Goal: Obtain resource: Download file/media

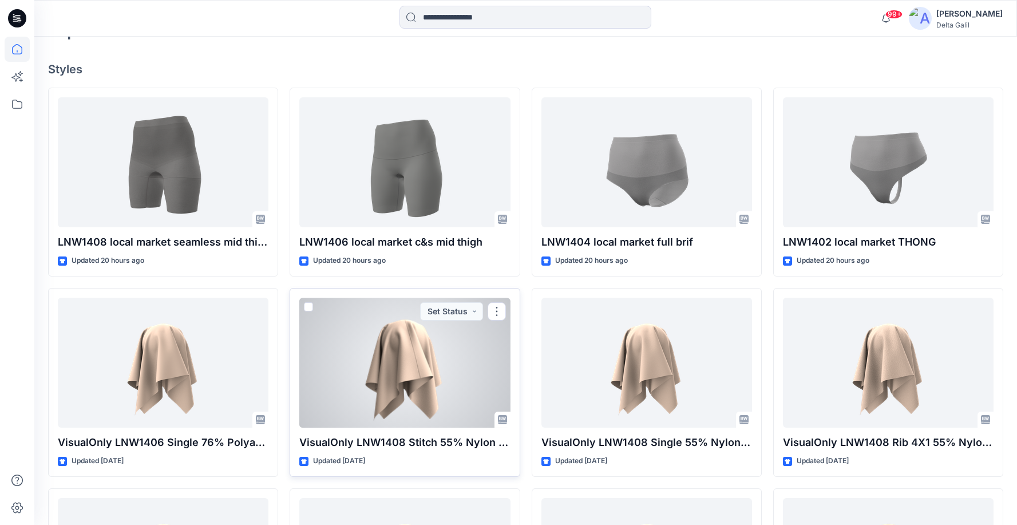
scroll to position [292, 0]
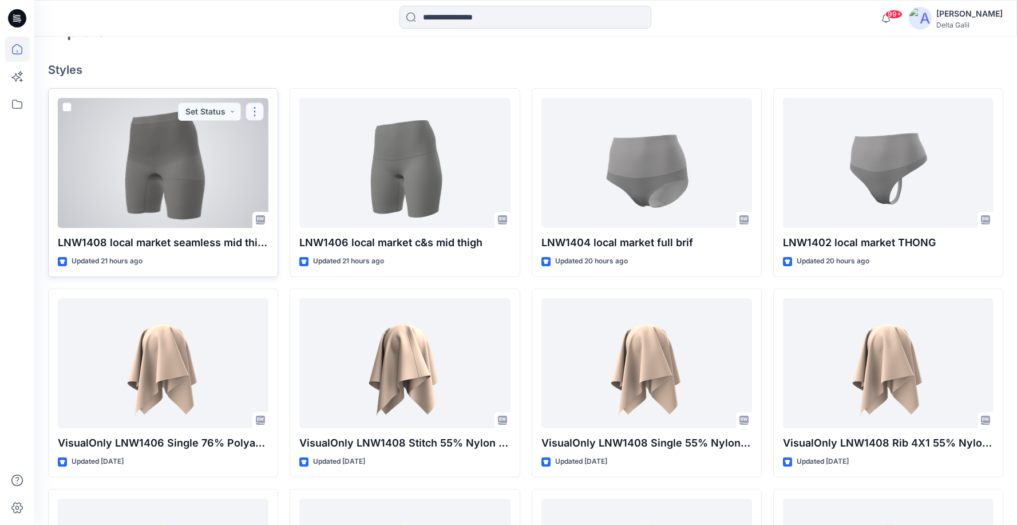
click at [254, 111] on button "button" at bounding box center [254, 111] width 18 height 18
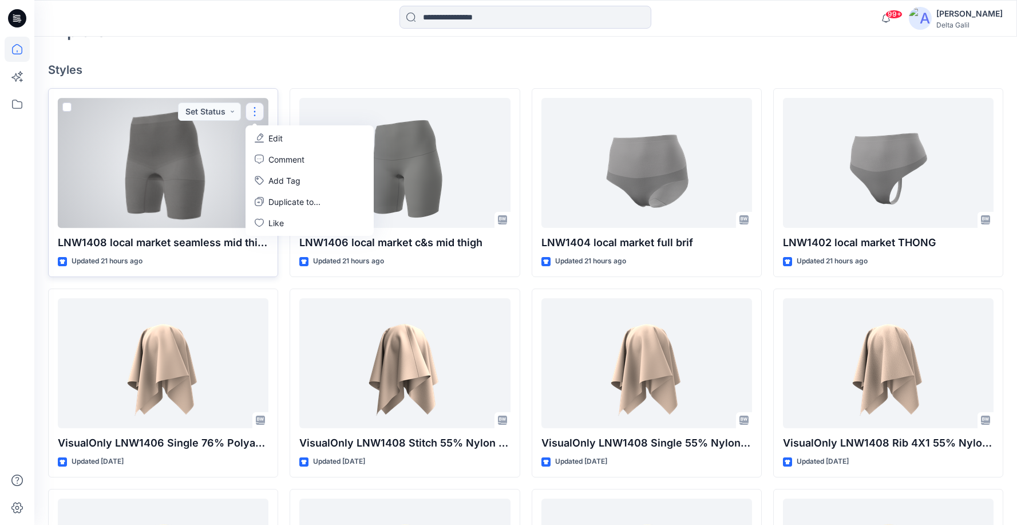
click at [211, 168] on div at bounding box center [163, 163] width 211 height 130
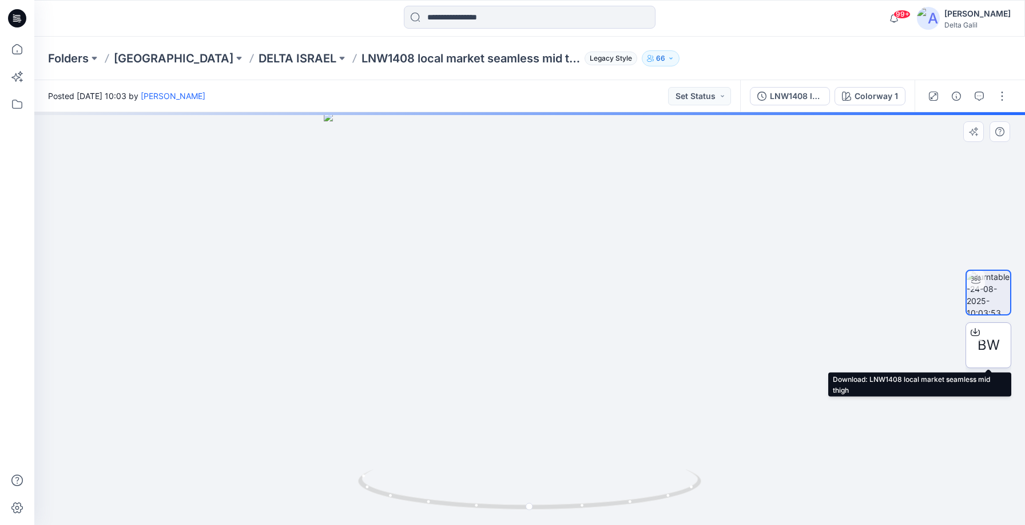
click at [985, 343] on span "BW" at bounding box center [989, 345] width 22 height 21
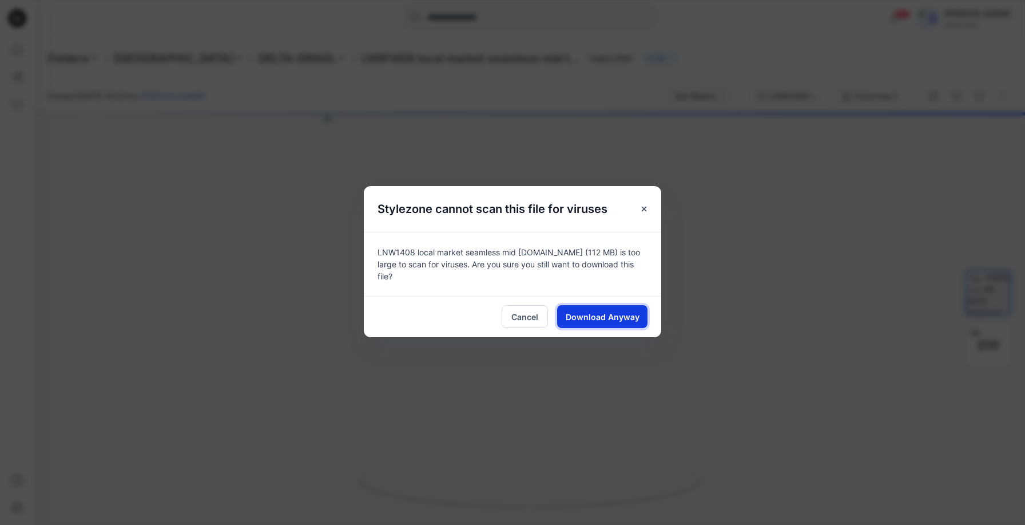
click at [626, 315] on span "Download Anyway" at bounding box center [603, 317] width 74 height 12
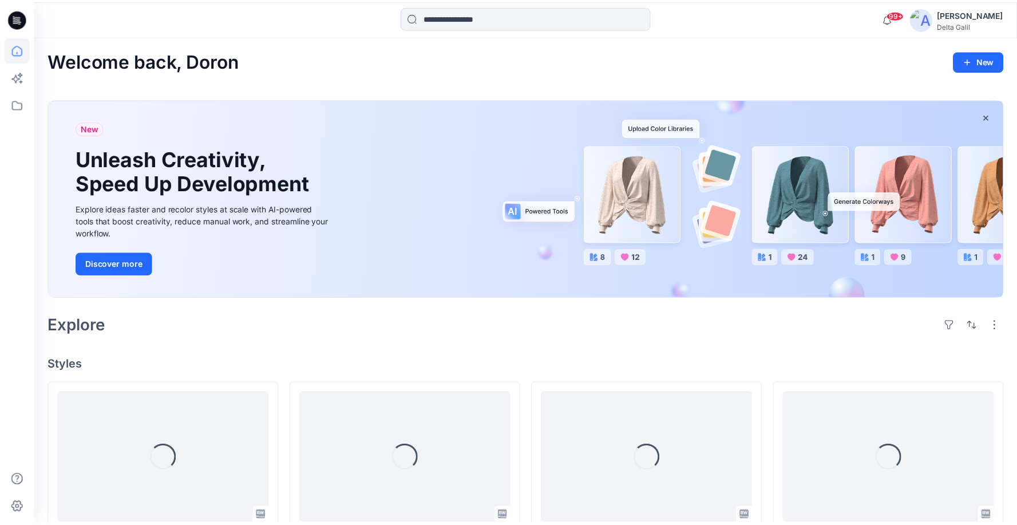
scroll to position [292, 0]
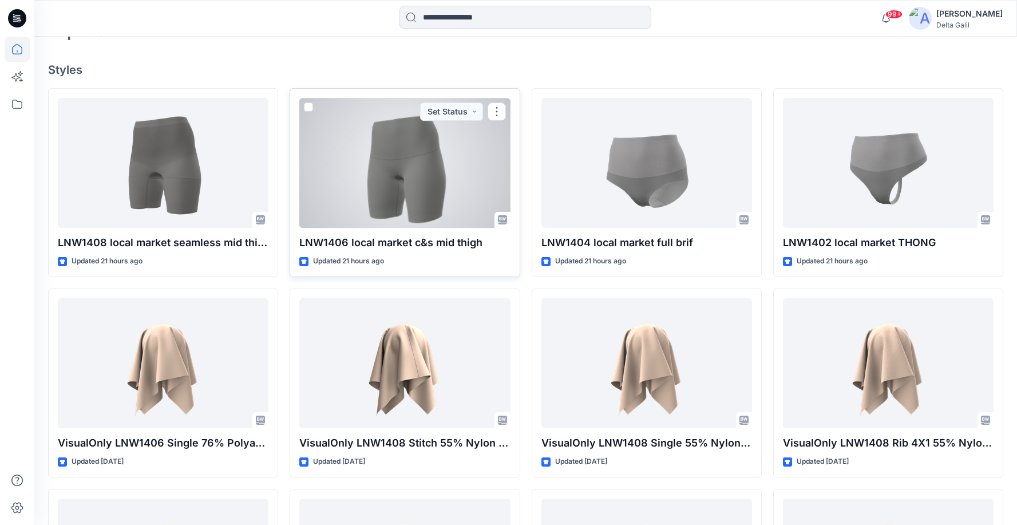
click at [465, 173] on div at bounding box center [404, 163] width 211 height 130
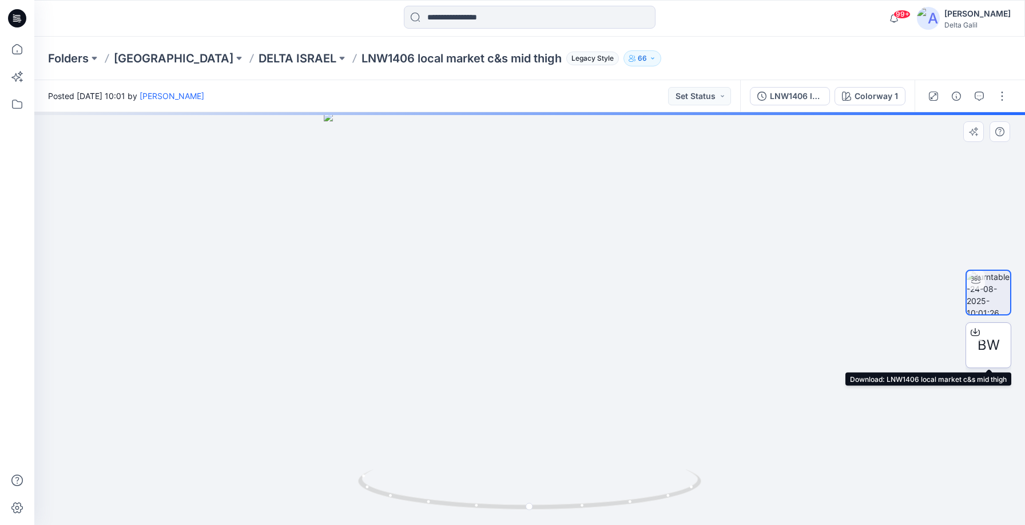
click at [985, 344] on span "BW" at bounding box center [989, 345] width 22 height 21
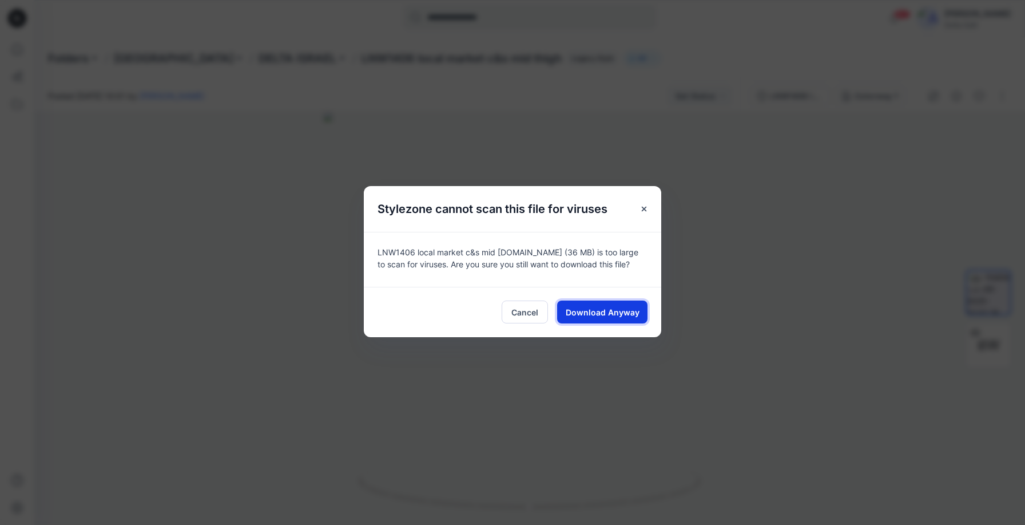
click at [612, 310] on span "Download Anyway" at bounding box center [603, 312] width 74 height 12
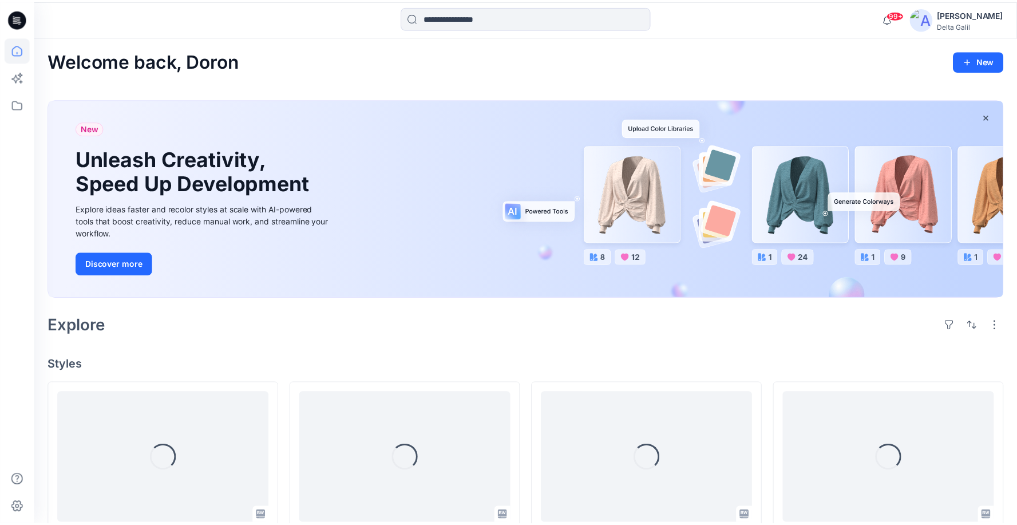
scroll to position [292, 0]
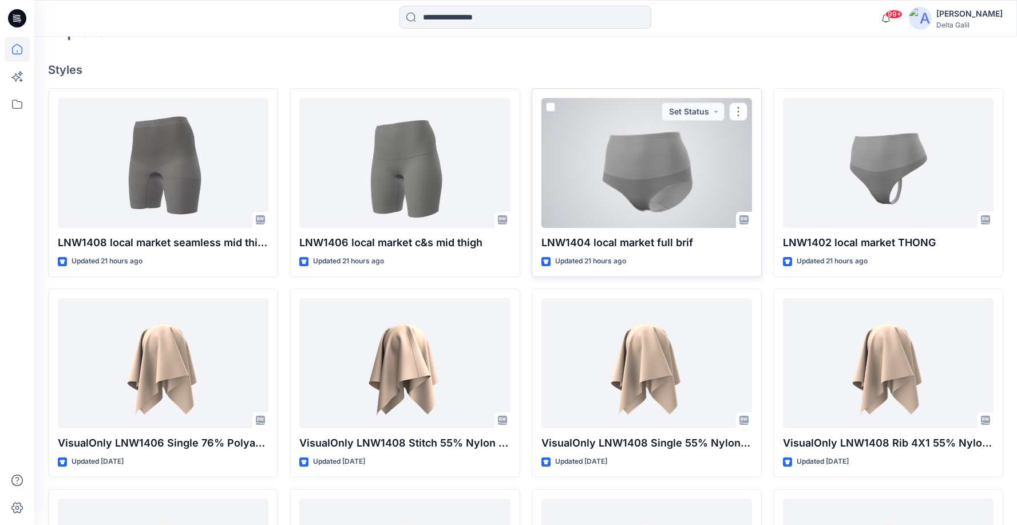
click at [696, 161] on div at bounding box center [646, 163] width 211 height 130
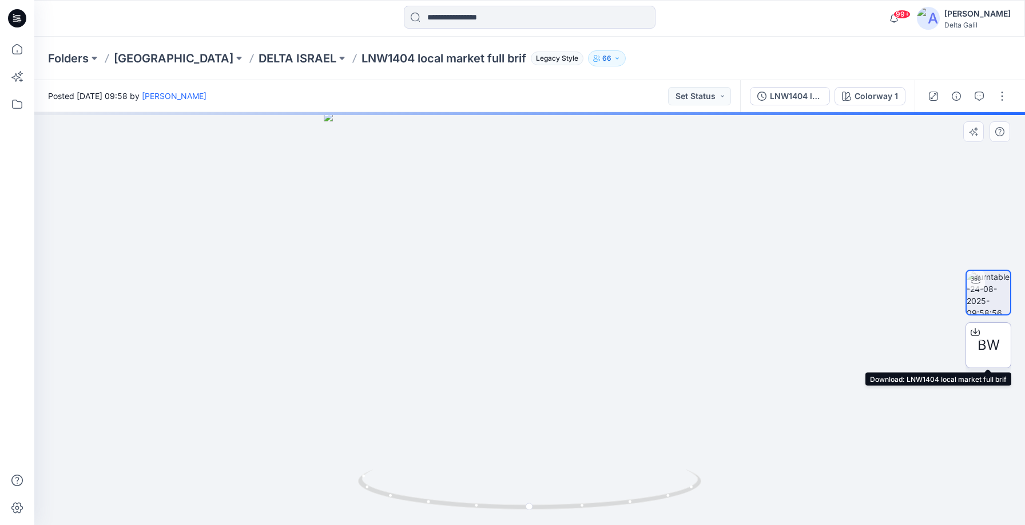
click at [993, 344] on span "BW" at bounding box center [989, 345] width 22 height 21
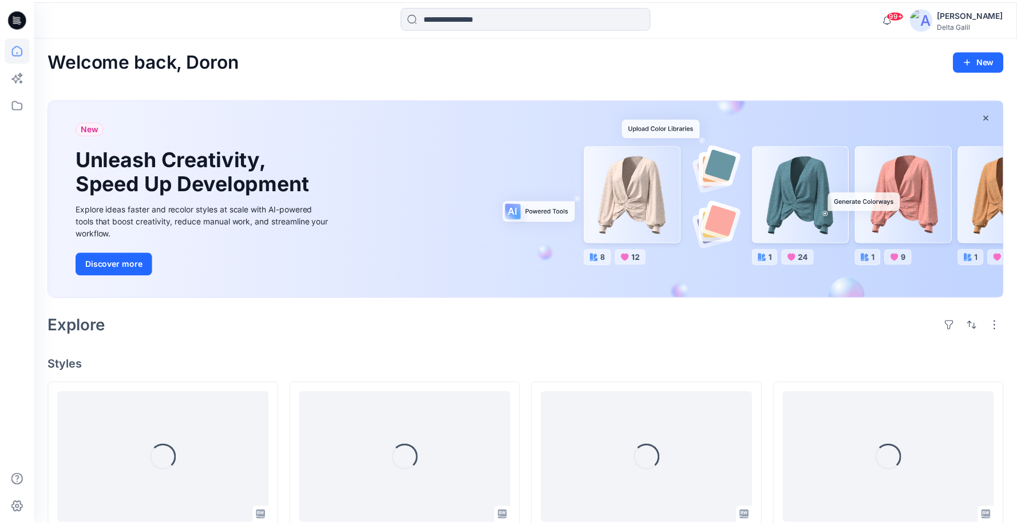
scroll to position [292, 0]
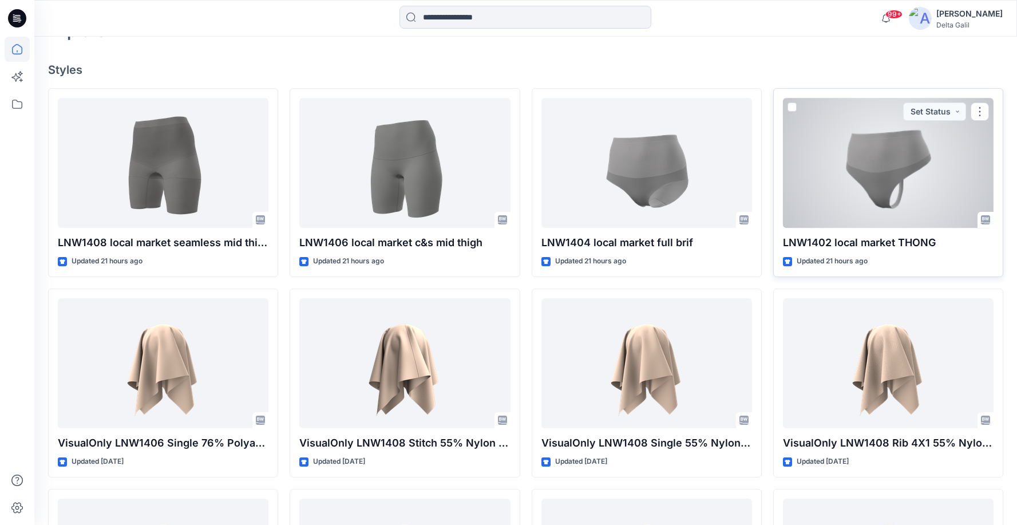
click at [895, 192] on div at bounding box center [888, 163] width 211 height 130
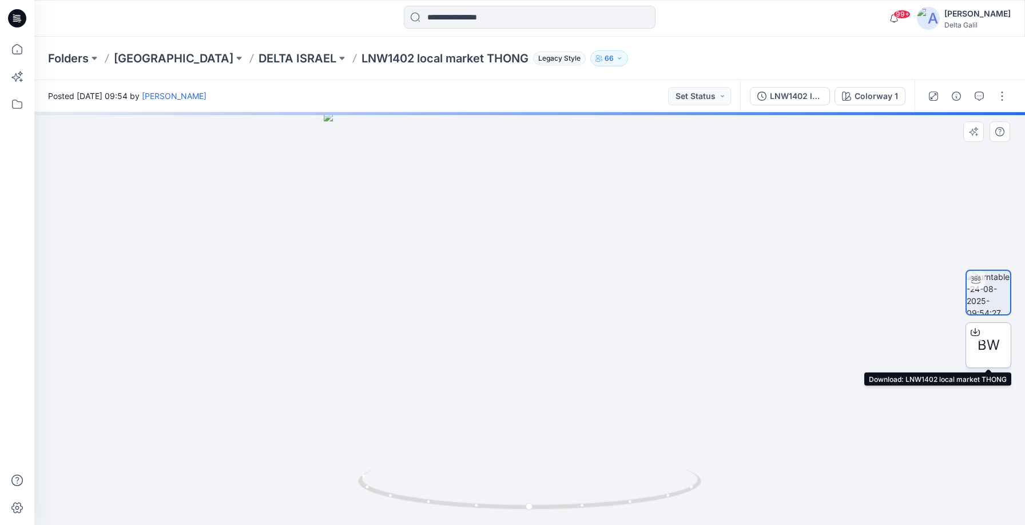
click at [999, 350] on span "BW" at bounding box center [989, 345] width 22 height 21
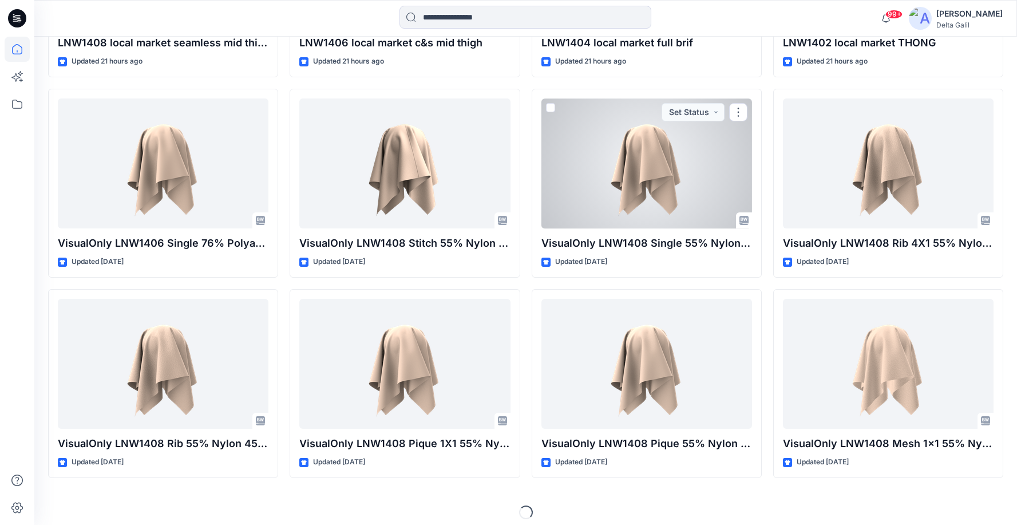
scroll to position [500, 0]
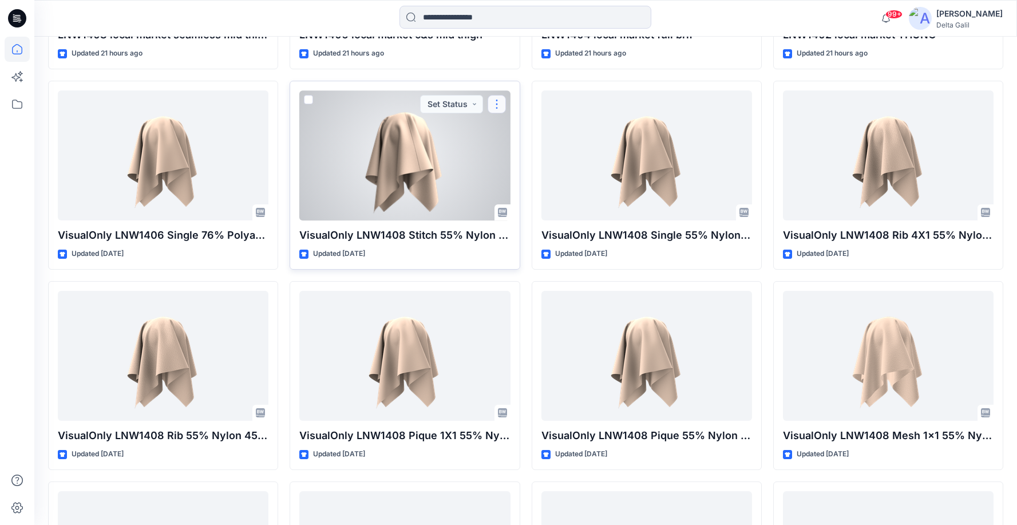
click at [493, 112] on button "button" at bounding box center [496, 104] width 18 height 18
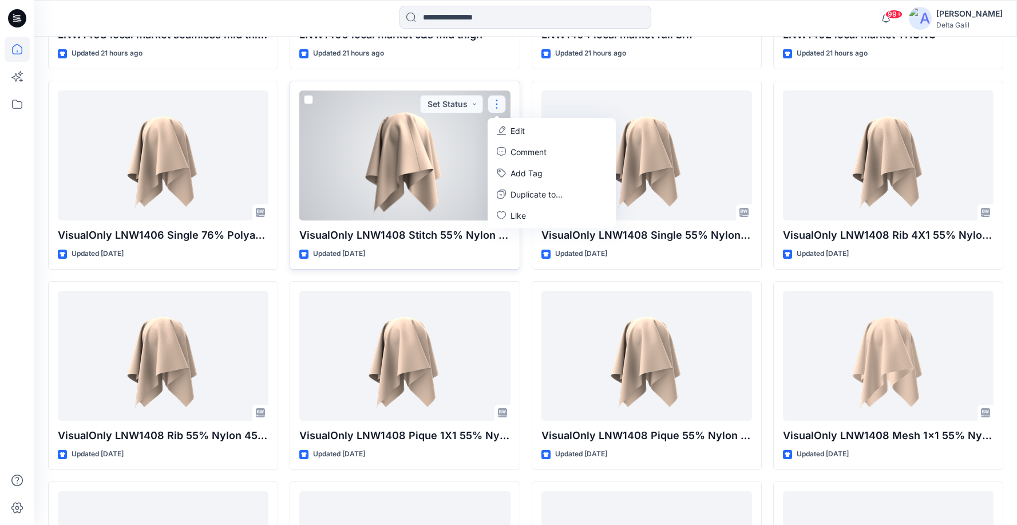
click at [461, 174] on div at bounding box center [404, 155] width 211 height 130
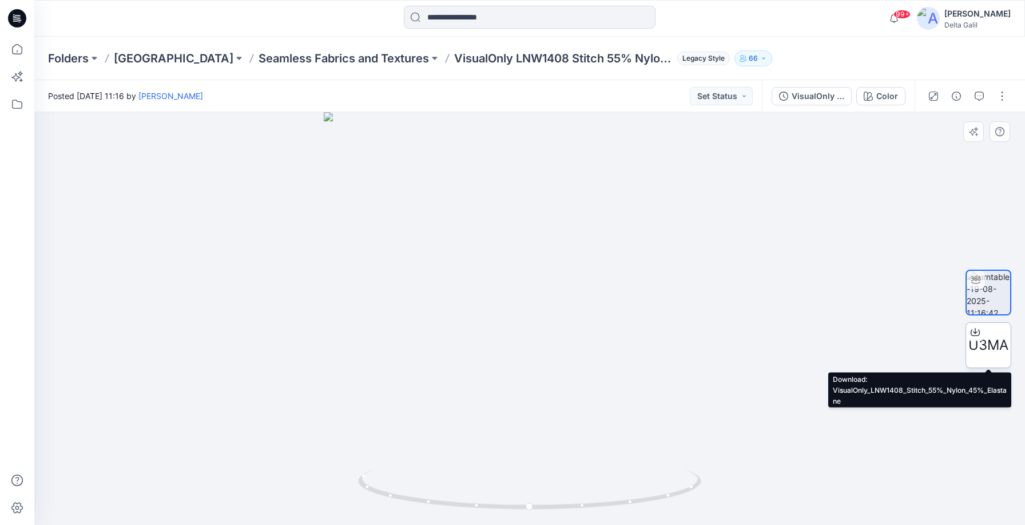
click at [987, 346] on span "U3MA" at bounding box center [988, 345] width 40 height 21
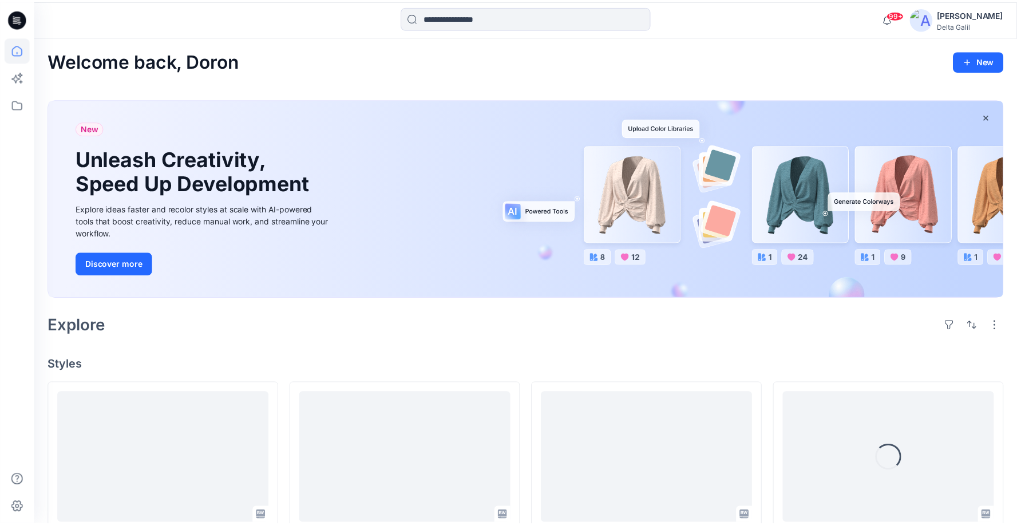
scroll to position [500, 0]
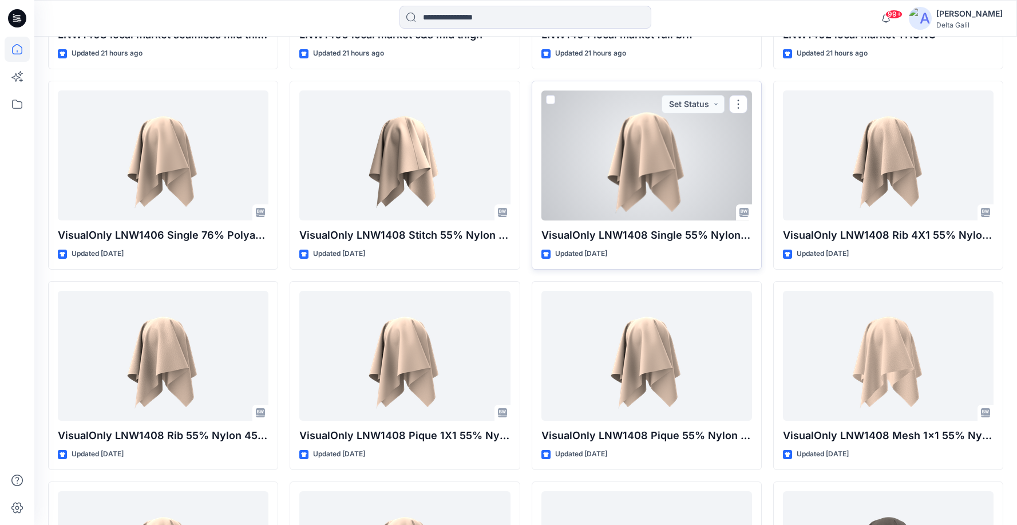
click at [638, 180] on div at bounding box center [646, 155] width 211 height 130
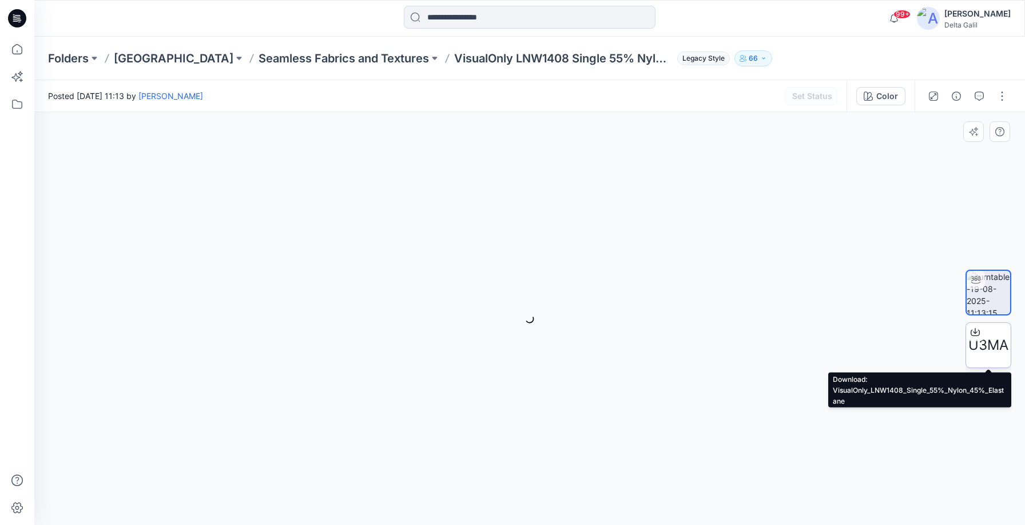
click at [988, 345] on span "U3MA" at bounding box center [988, 345] width 40 height 21
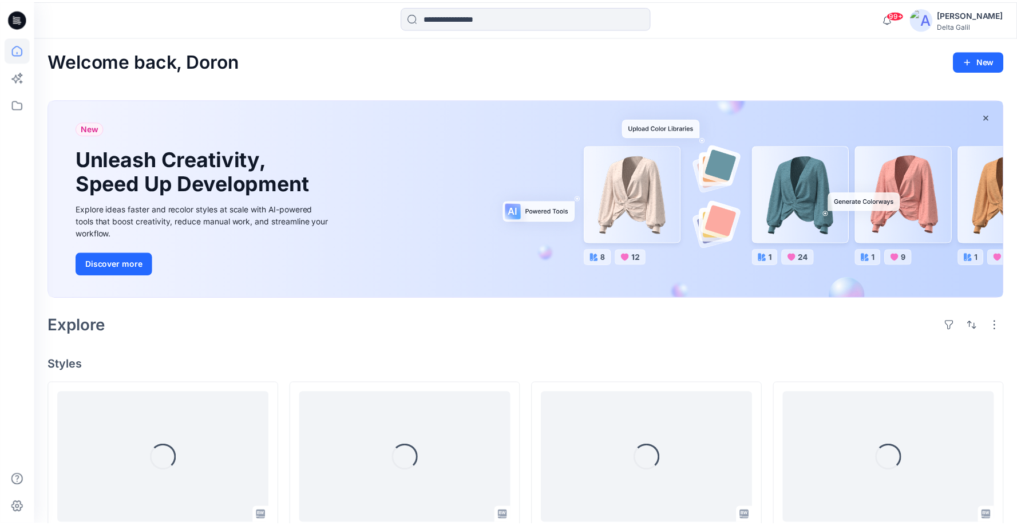
scroll to position [500, 0]
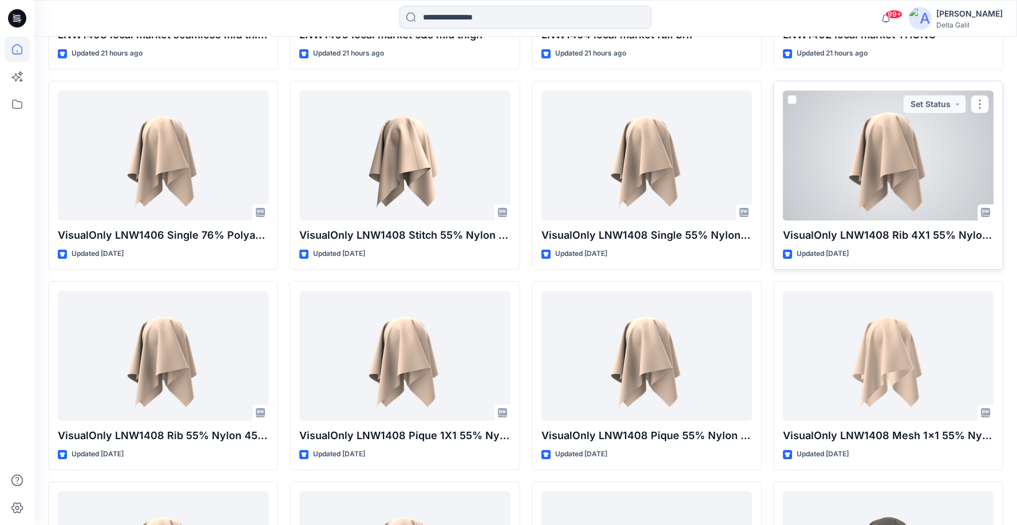
click at [920, 181] on div at bounding box center [888, 155] width 211 height 130
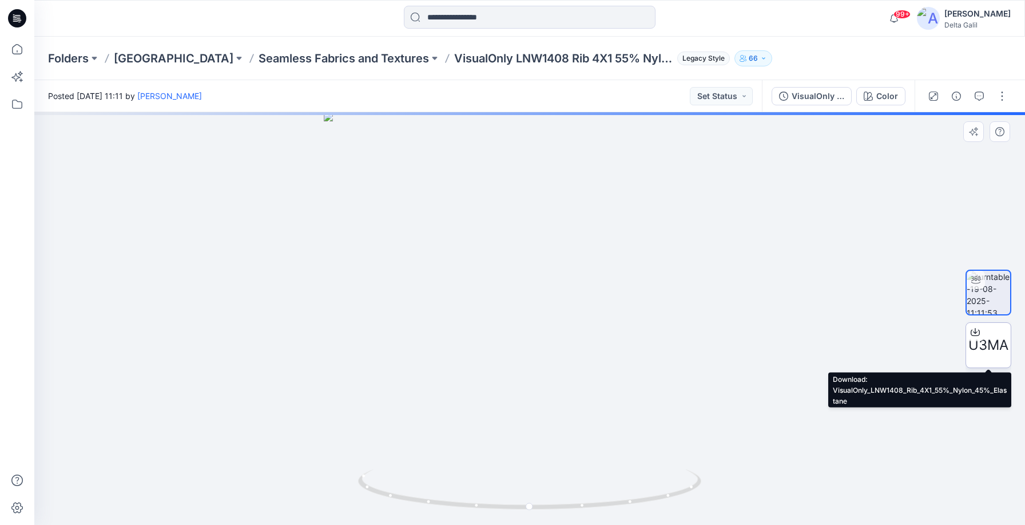
click at [988, 349] on span "U3MA" at bounding box center [988, 345] width 40 height 21
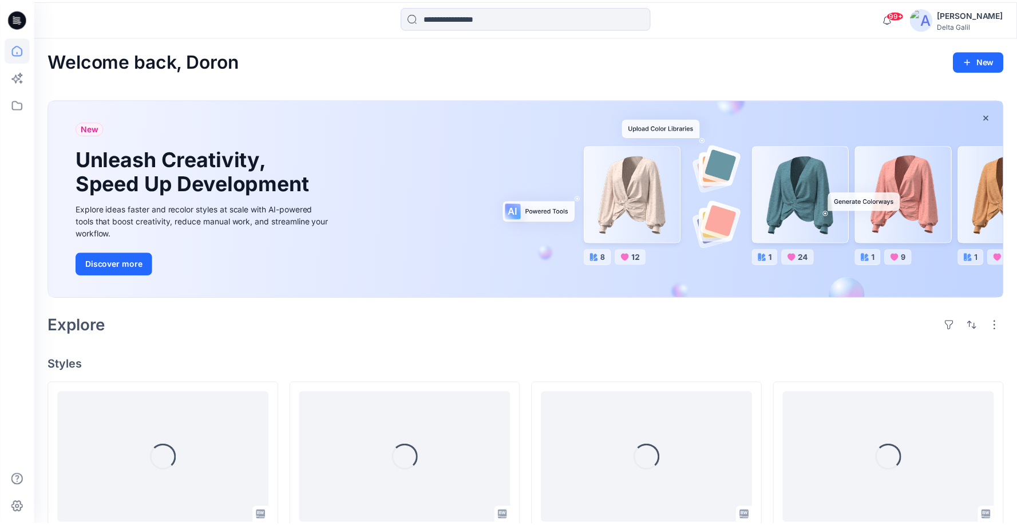
scroll to position [500, 0]
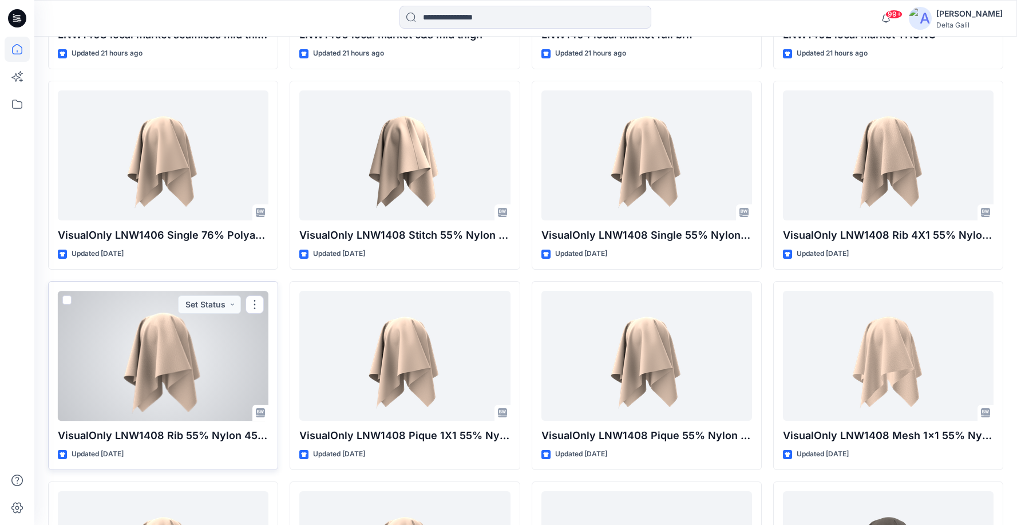
click at [196, 364] on div at bounding box center [163, 356] width 211 height 130
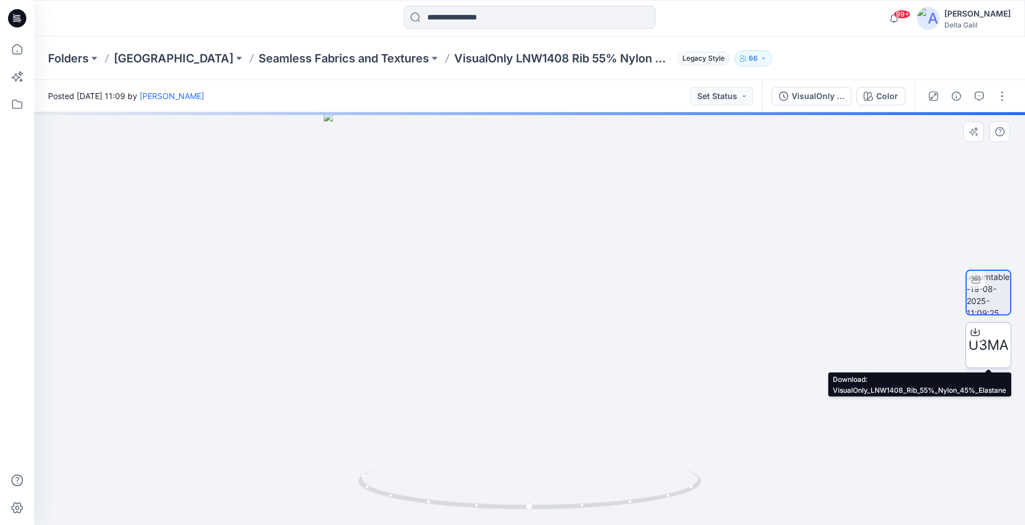
click at [993, 348] on span "U3MA" at bounding box center [988, 345] width 40 height 21
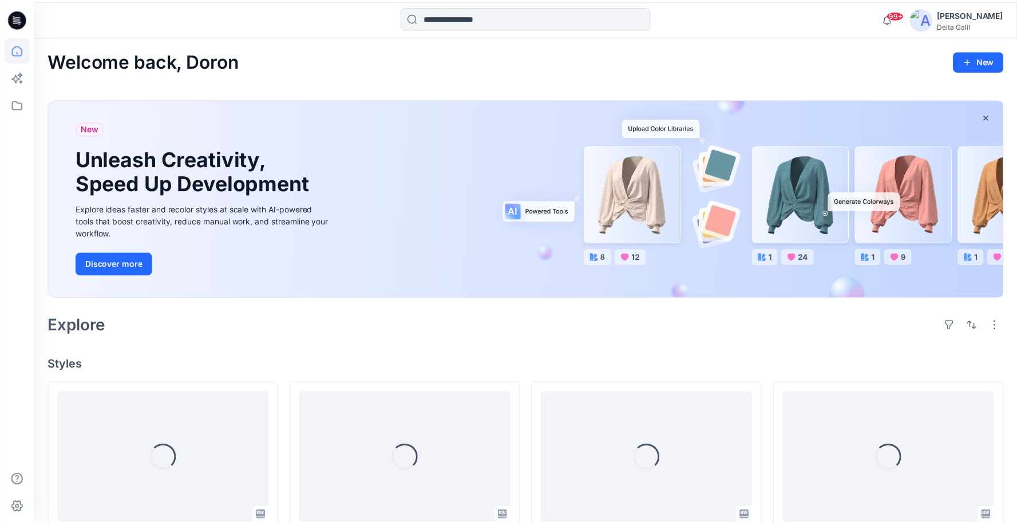
scroll to position [500, 0]
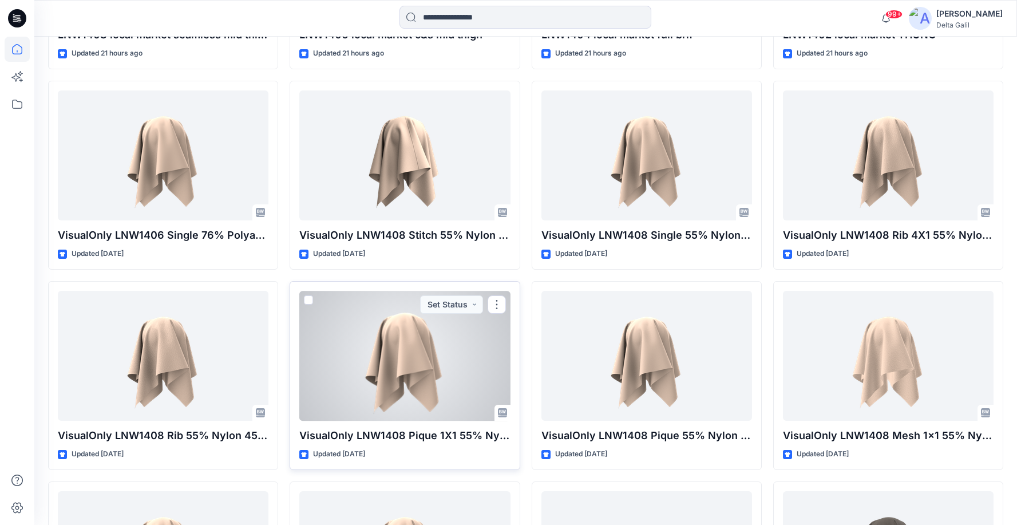
click at [438, 350] on div at bounding box center [404, 356] width 211 height 130
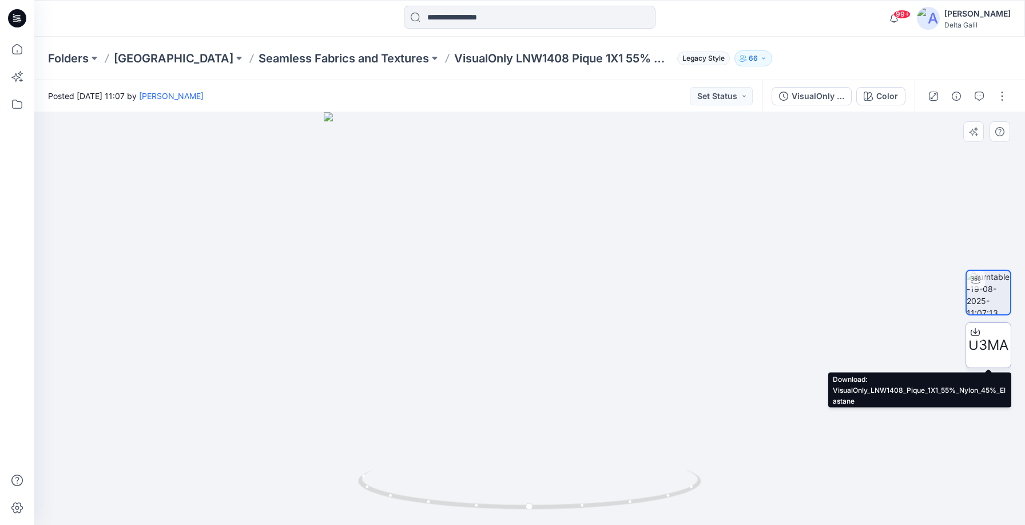
click at [994, 353] on span "U3MA" at bounding box center [988, 345] width 40 height 21
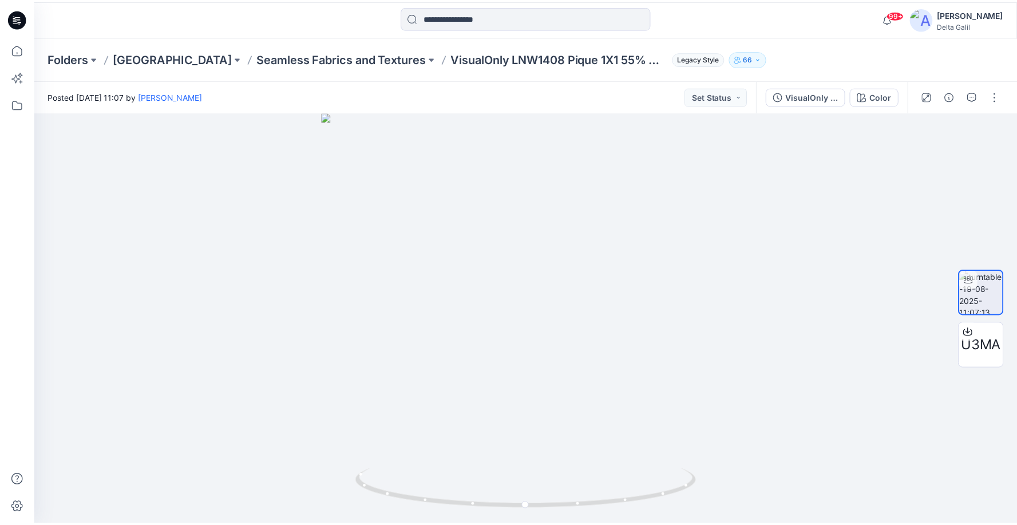
scroll to position [500, 0]
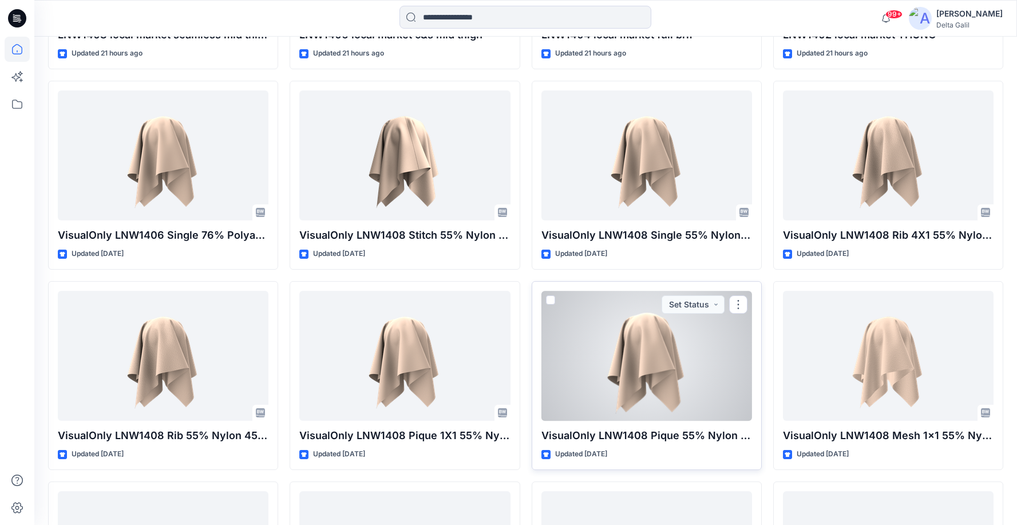
click at [678, 374] on div at bounding box center [646, 356] width 211 height 130
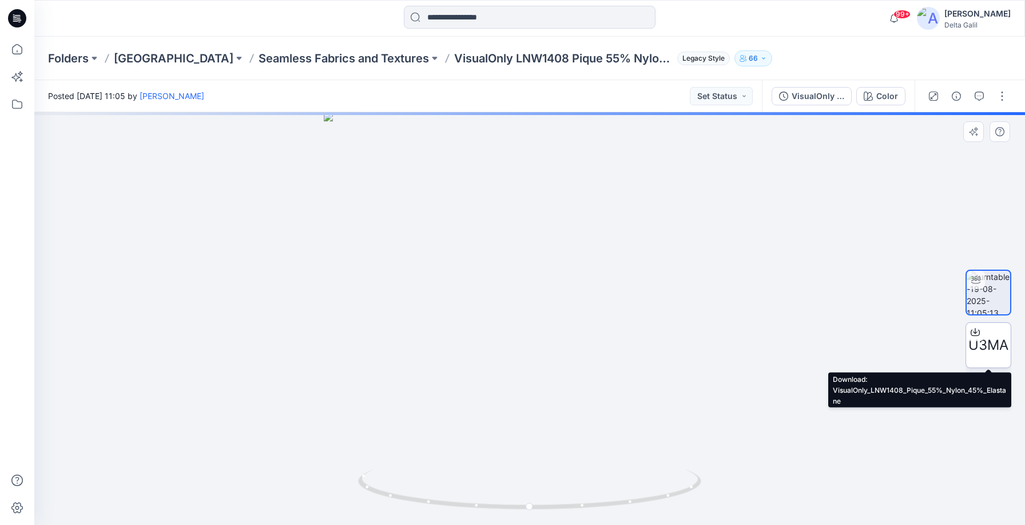
click at [993, 351] on span "U3MA" at bounding box center [988, 345] width 40 height 21
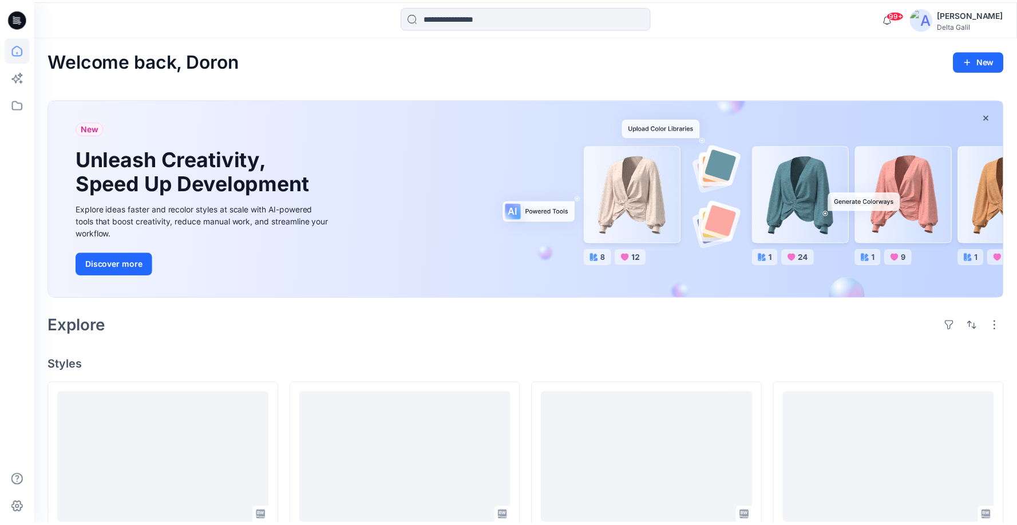
scroll to position [500, 0]
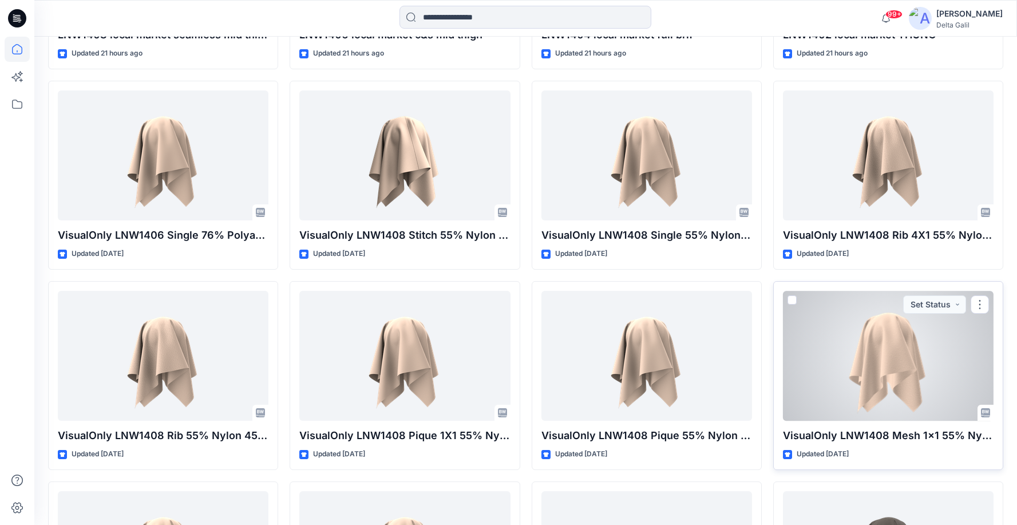
click at [900, 370] on div at bounding box center [888, 356] width 211 height 130
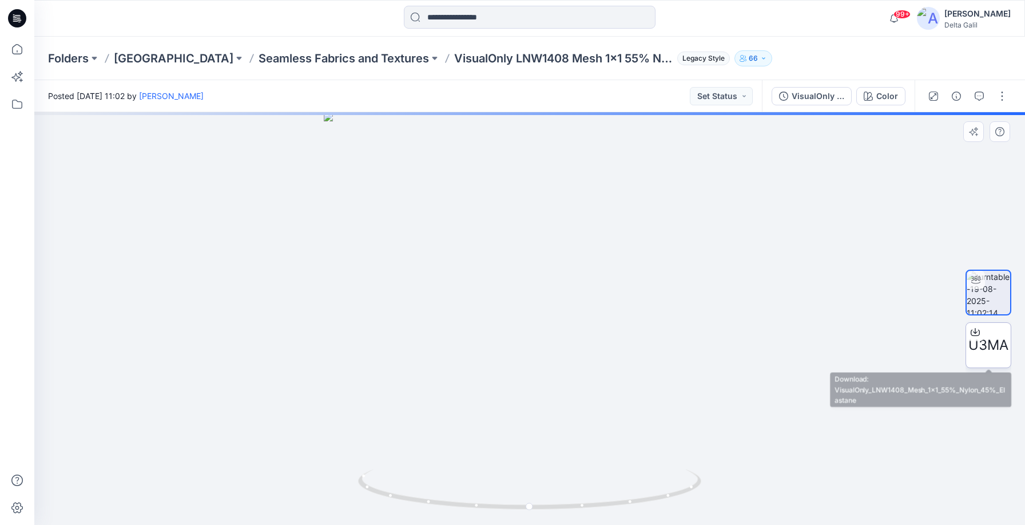
click at [984, 350] on span "U3MA" at bounding box center [988, 345] width 40 height 21
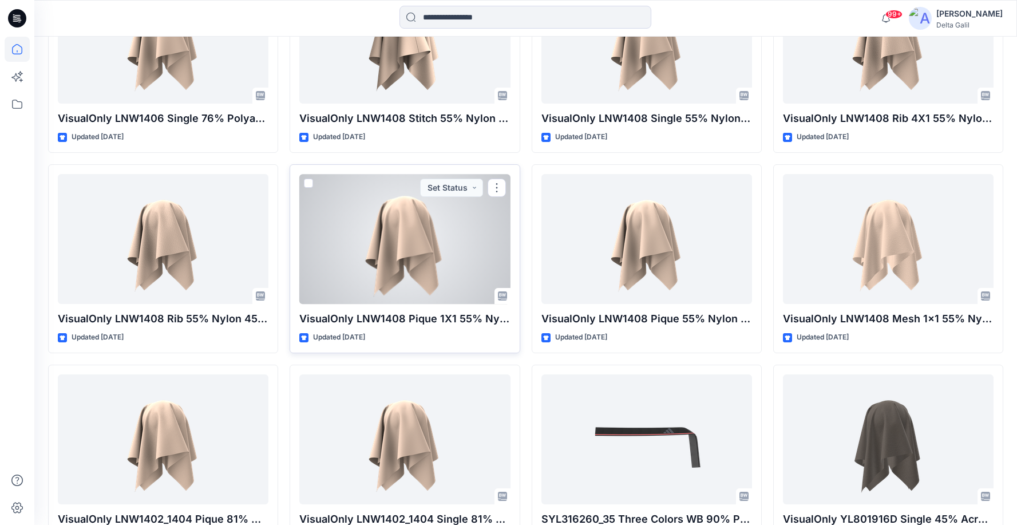
scroll to position [692, 0]
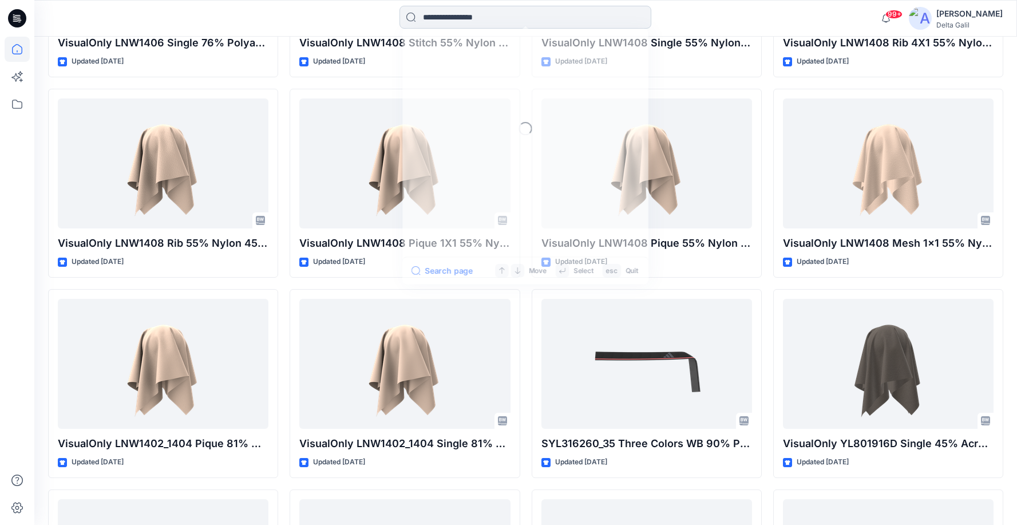
click at [540, 14] on input at bounding box center [525, 17] width 252 height 23
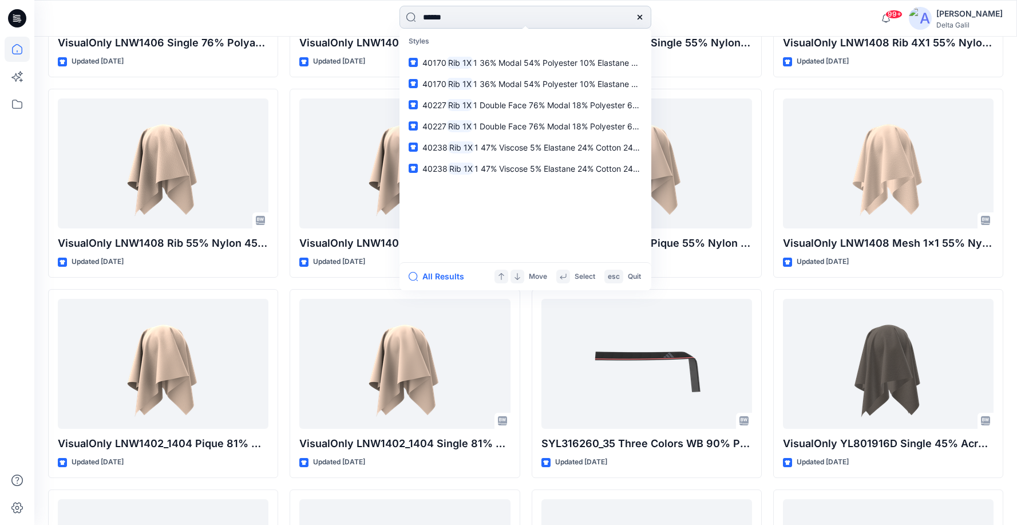
type input "*******"
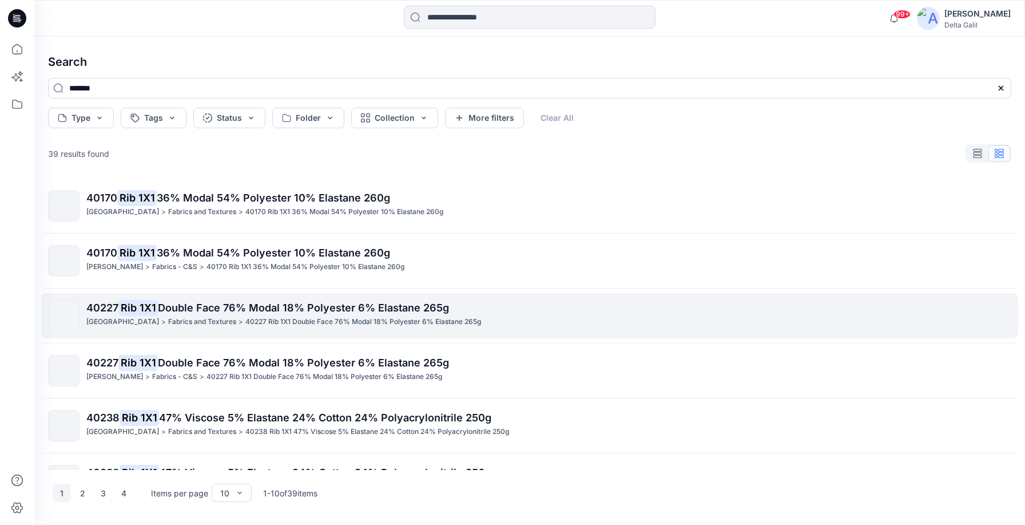
click at [144, 312] on mark "Rib 1X1" at bounding box center [137, 307] width 39 height 16
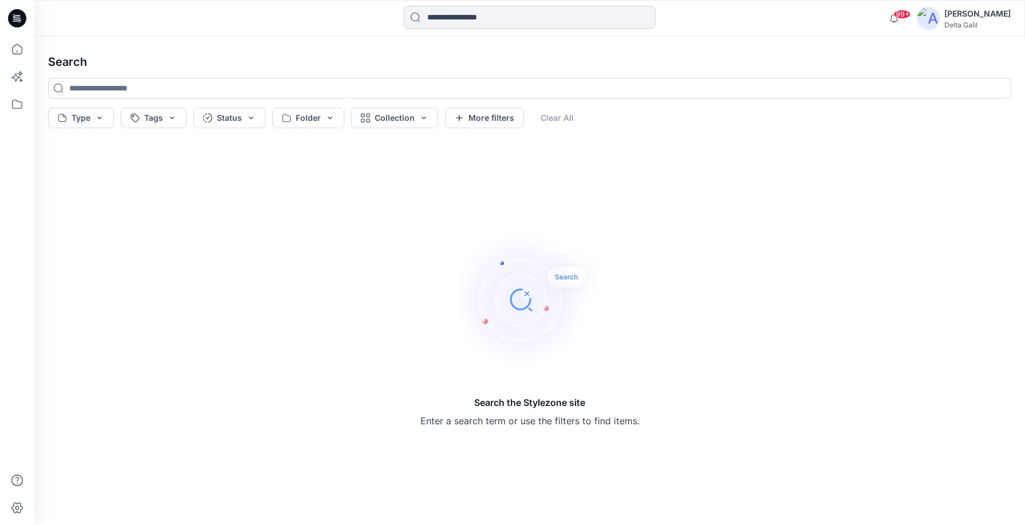
click at [515, 16] on input at bounding box center [530, 17] width 252 height 23
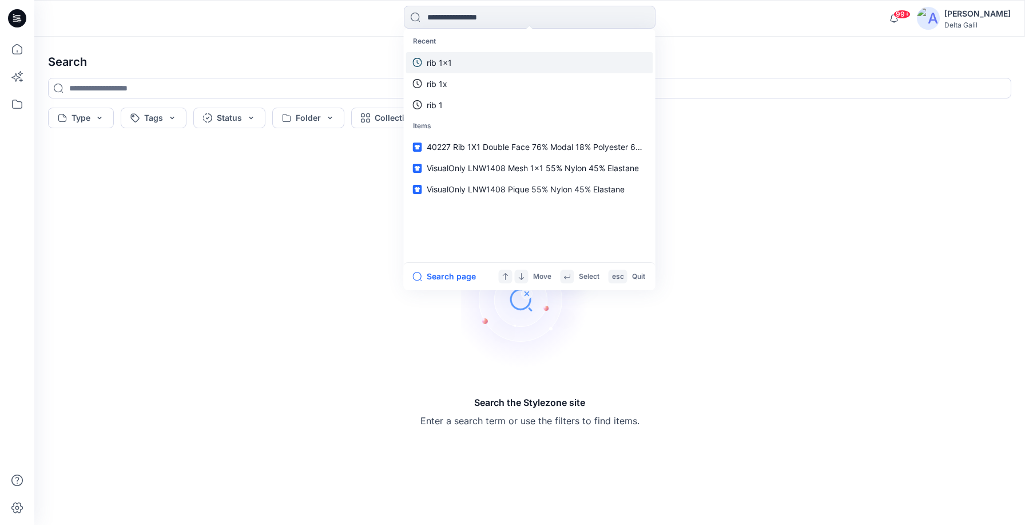
click at [451, 64] on link "rib 1x1" at bounding box center [529, 62] width 247 height 21
type input "*******"
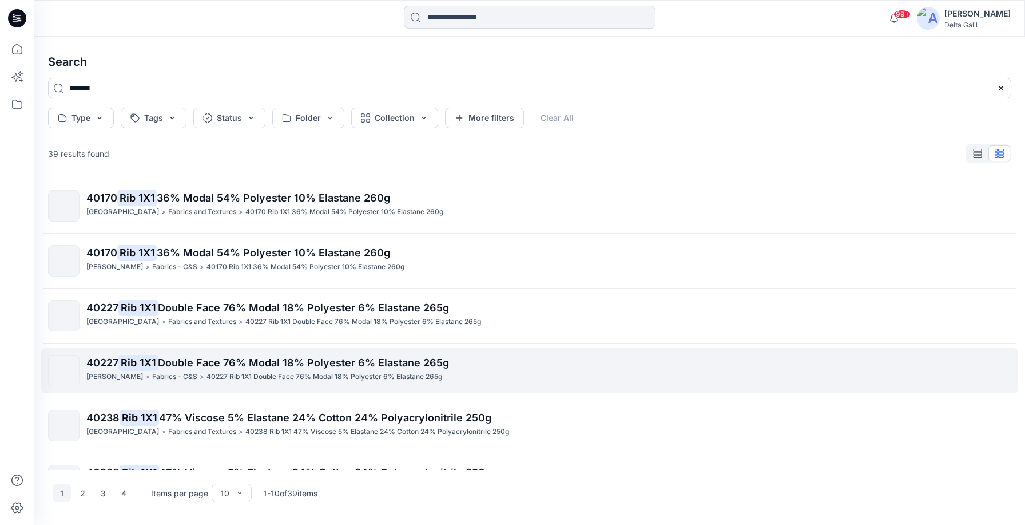
scroll to position [94, 0]
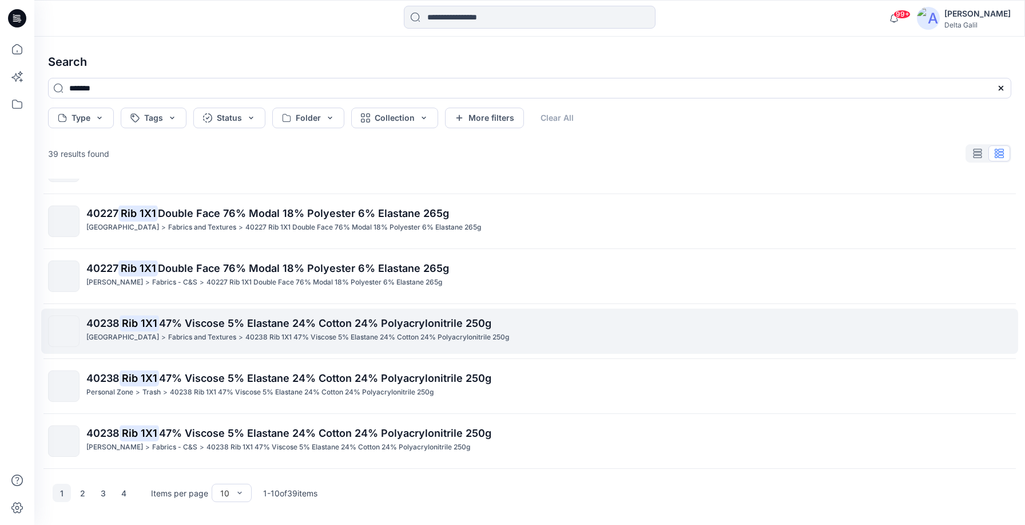
click at [126, 323] on mark "Rib 1X1" at bounding box center [139, 323] width 39 height 16
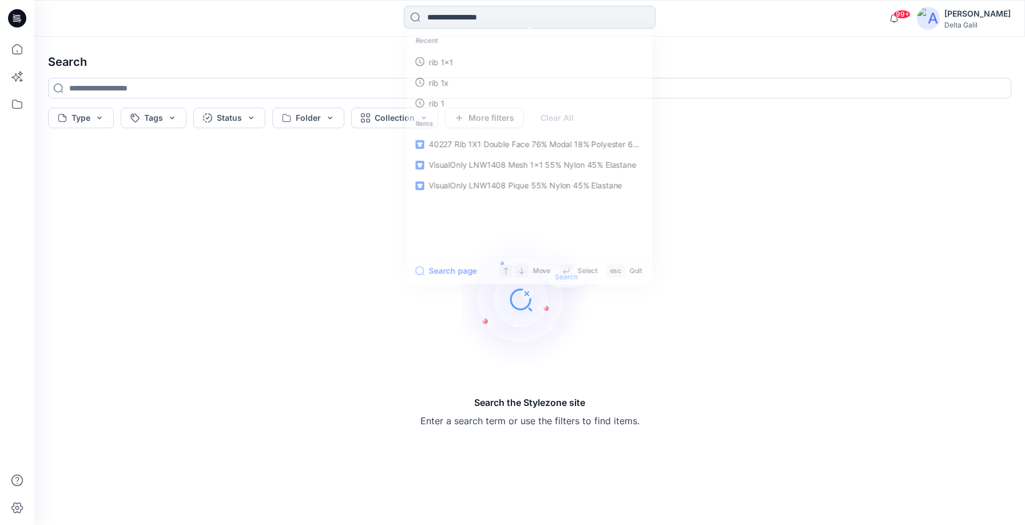
click at [509, 10] on input at bounding box center [530, 17] width 252 height 23
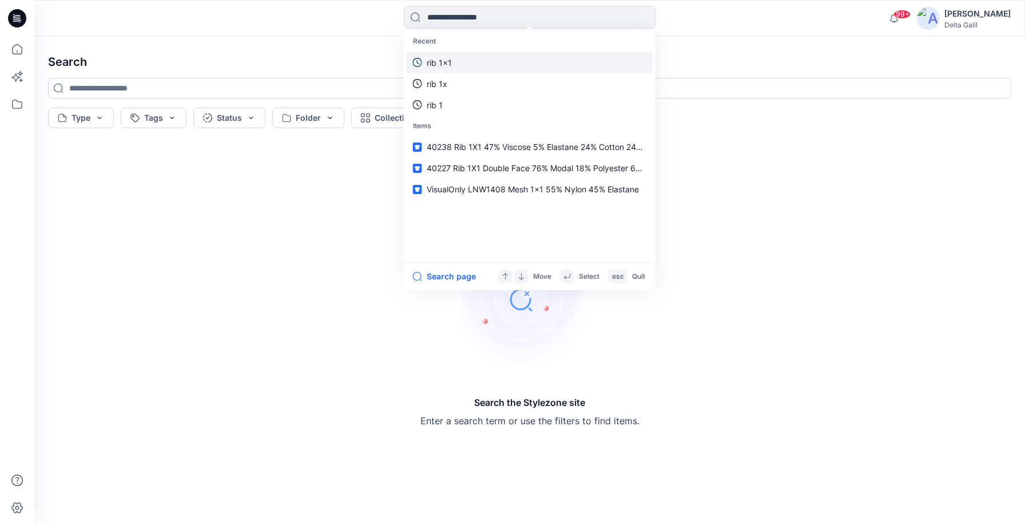
click at [445, 62] on p "rib 1x1" at bounding box center [439, 63] width 25 height 12
type input "*******"
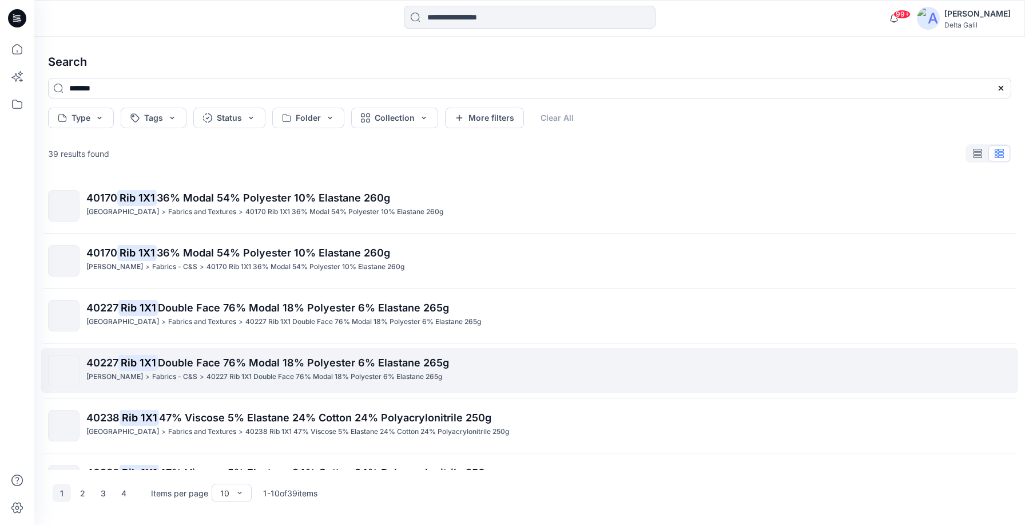
click at [122, 363] on mark "Rib 1X1" at bounding box center [137, 362] width 39 height 16
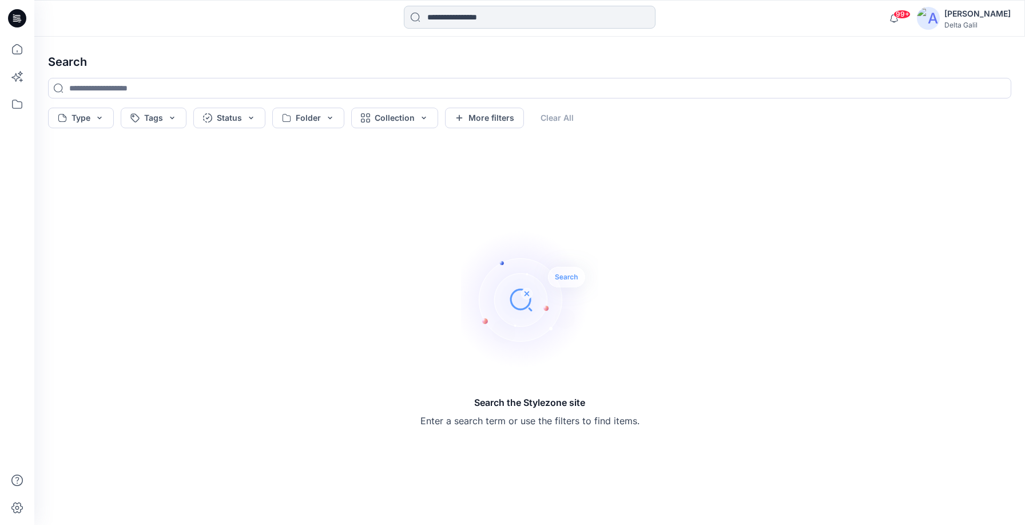
click at [545, 15] on input at bounding box center [530, 17] width 252 height 23
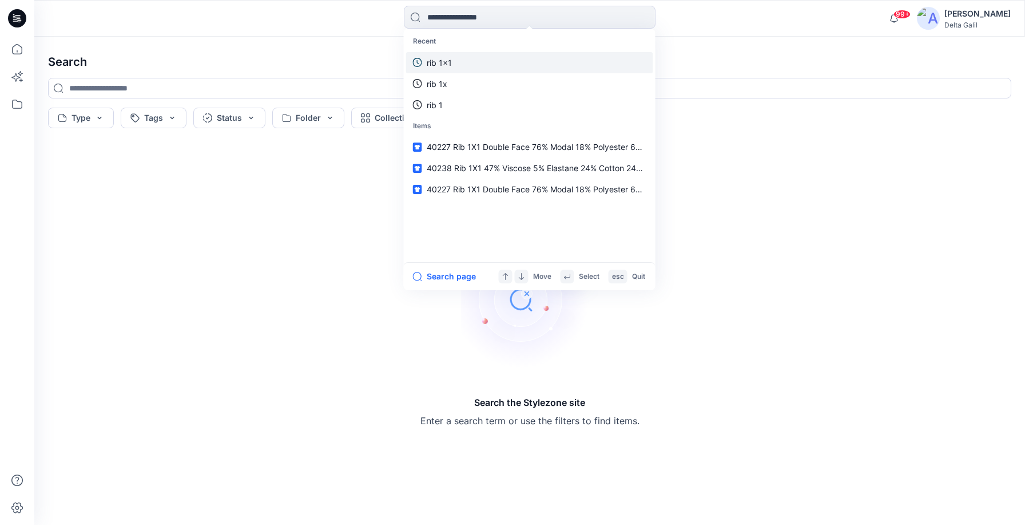
click at [446, 64] on p "rib 1x1" at bounding box center [439, 63] width 25 height 12
type input "*******"
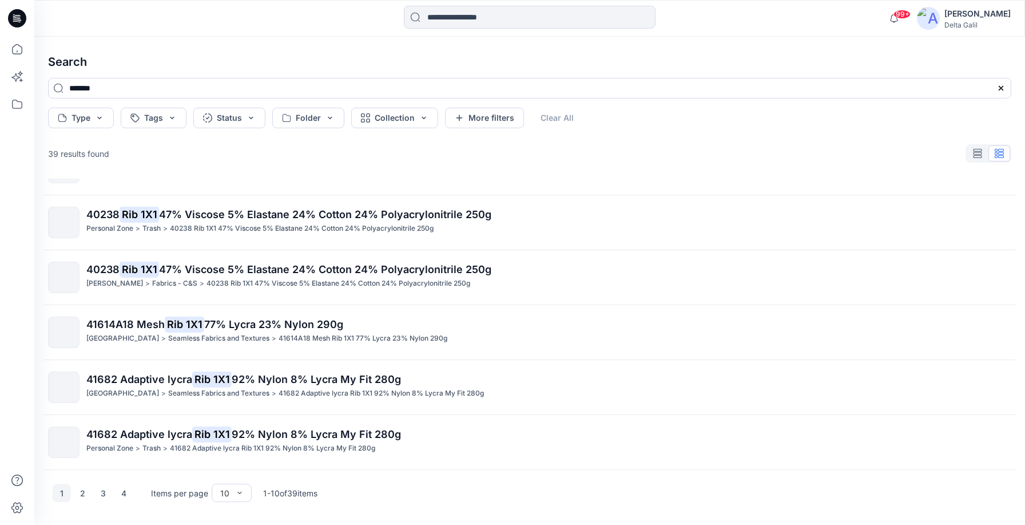
scroll to position [256, 0]
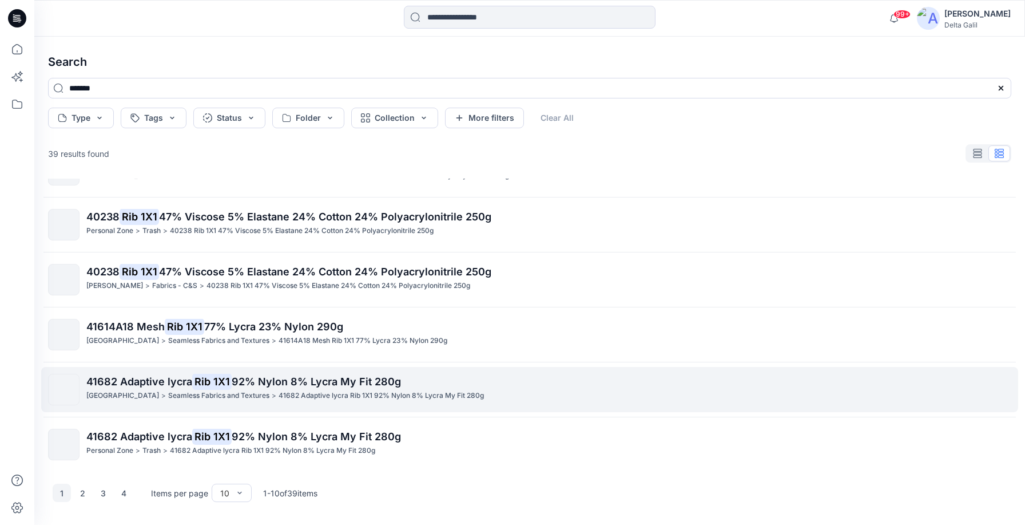
click at [124, 393] on p "[GEOGRAPHIC_DATA]" at bounding box center [122, 396] width 73 height 12
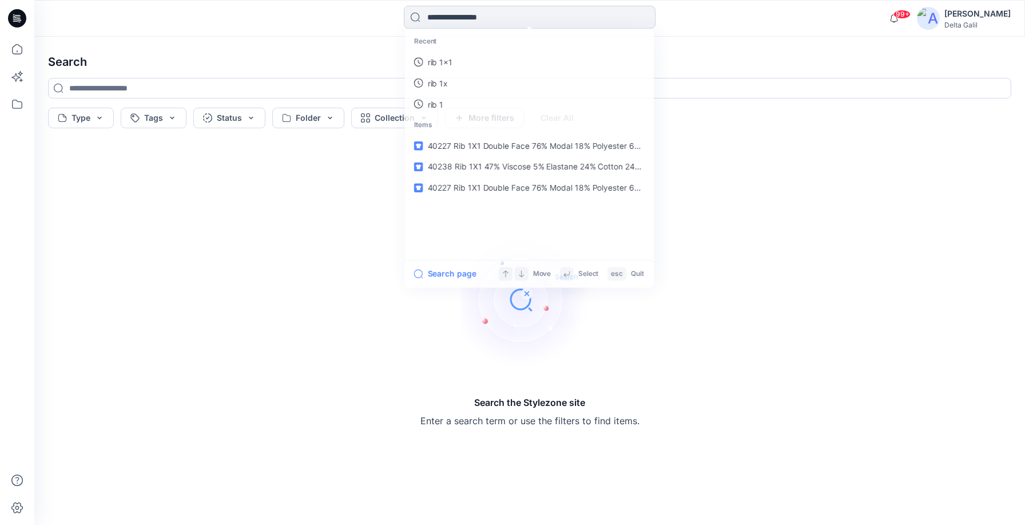
click at [461, 16] on input at bounding box center [530, 17] width 252 height 23
click at [443, 64] on p "rib 1x1" at bounding box center [439, 63] width 25 height 12
type input "*******"
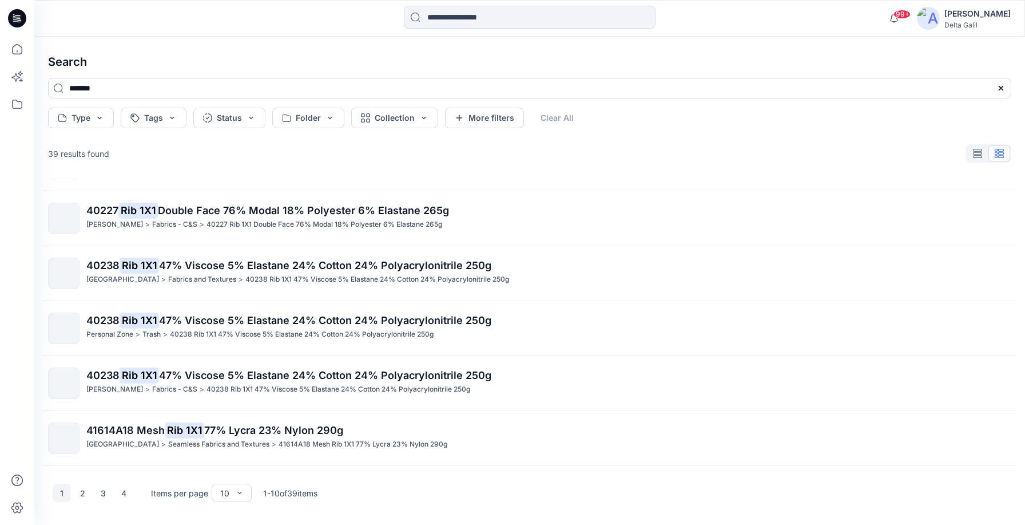
scroll to position [258, 0]
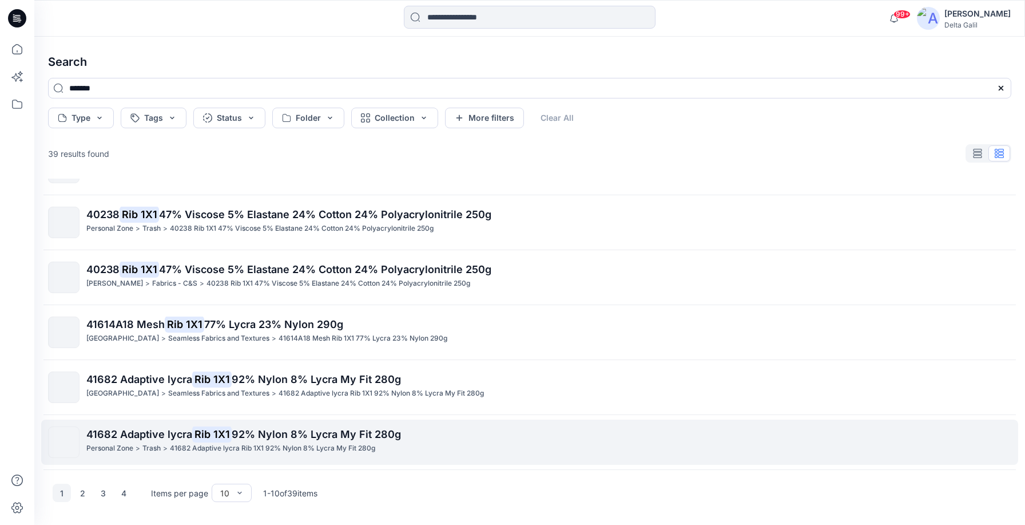
click at [129, 438] on span "41682 Adaptive lycra" at bounding box center [139, 434] width 106 height 12
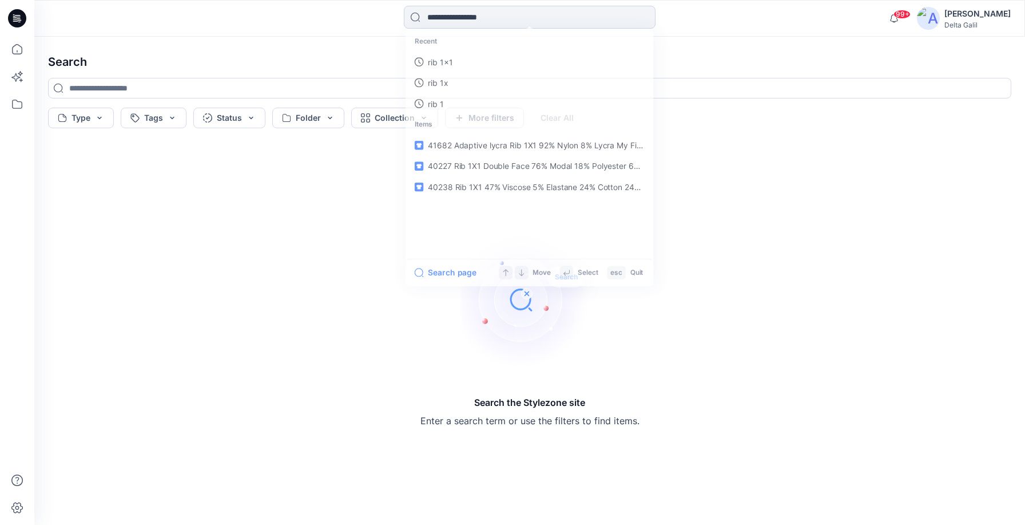
click at [478, 15] on input at bounding box center [530, 17] width 252 height 23
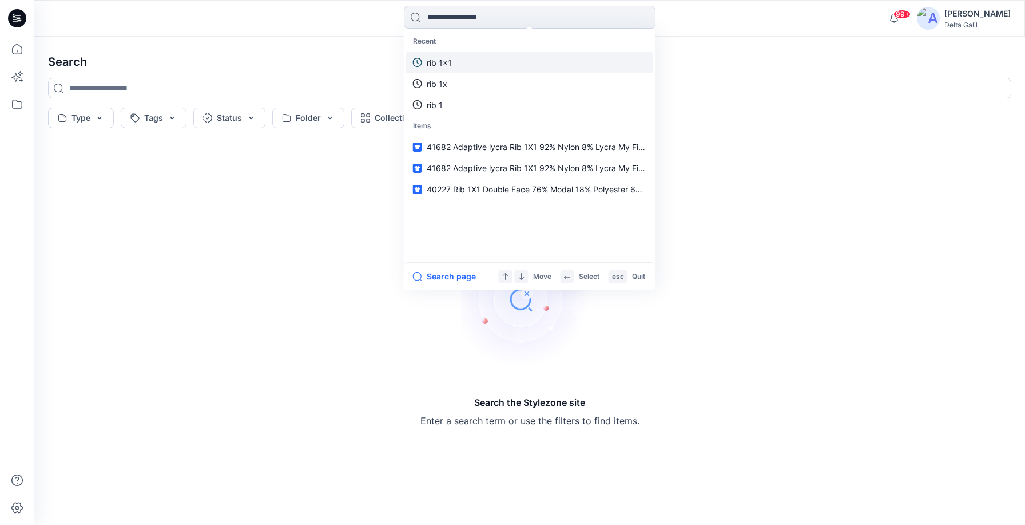
click at [439, 64] on p "rib 1x1" at bounding box center [439, 63] width 25 height 12
type input "*******"
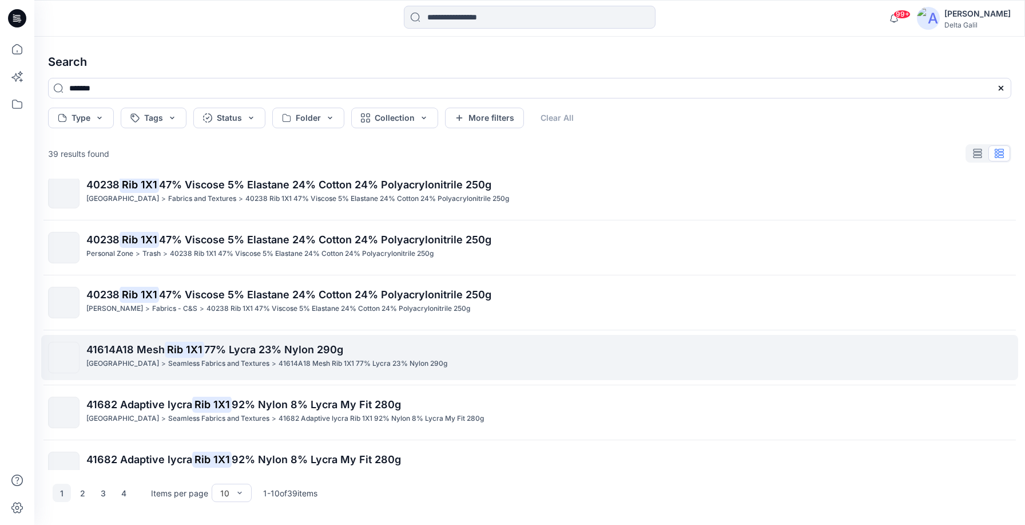
scroll to position [258, 0]
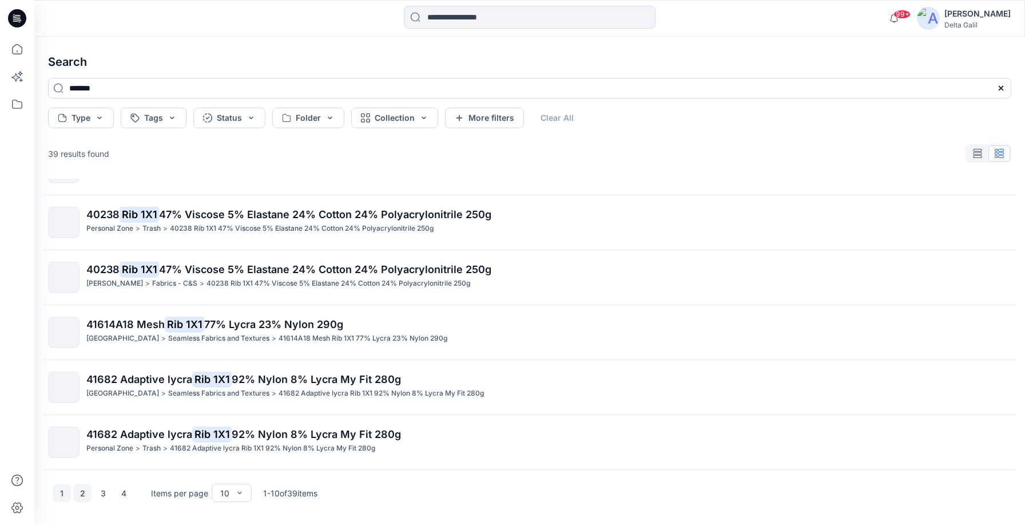
click at [80, 492] on button "2" at bounding box center [82, 492] width 18 height 18
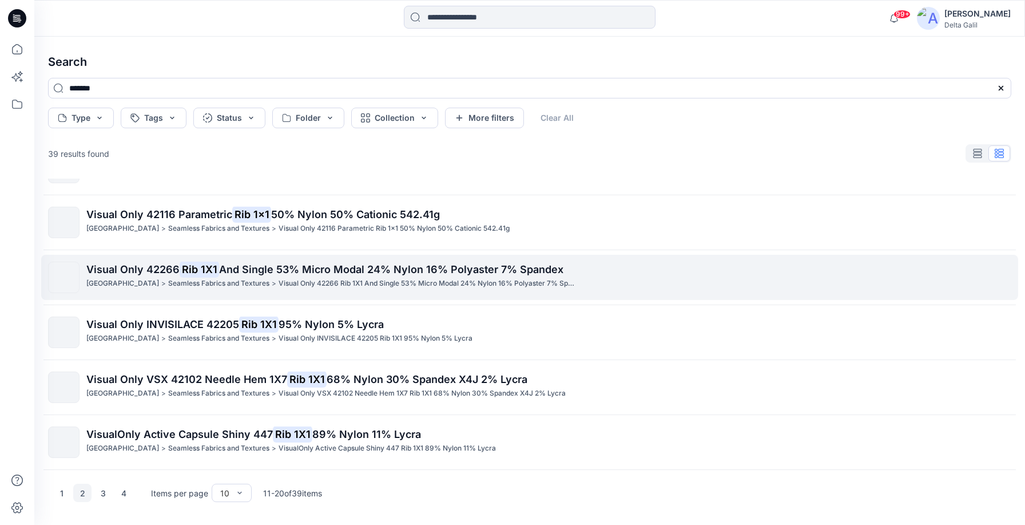
click at [102, 265] on span "Visual Only 42266" at bounding box center [132, 269] width 93 height 12
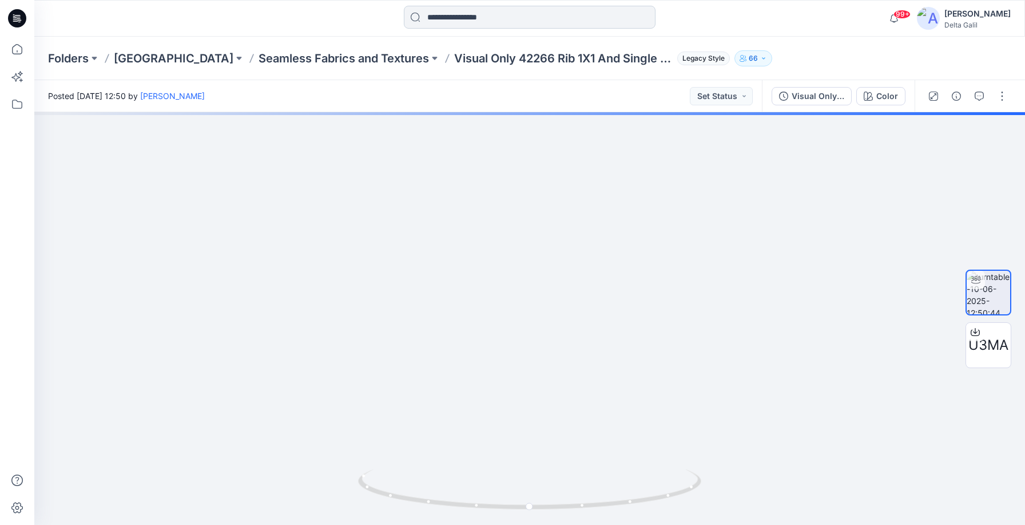
click at [446, 21] on input at bounding box center [530, 17] width 252 height 23
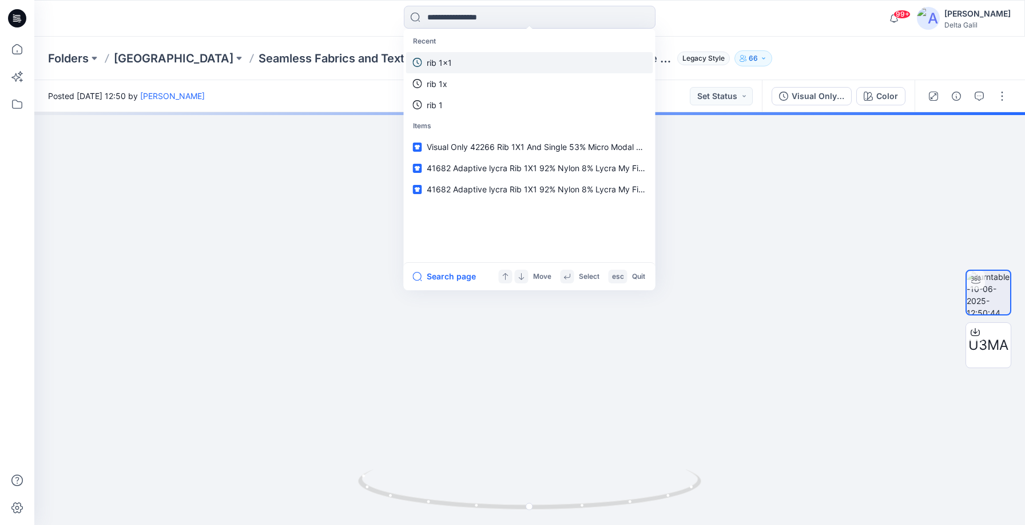
click at [443, 66] on p "rib 1x1" at bounding box center [439, 63] width 25 height 12
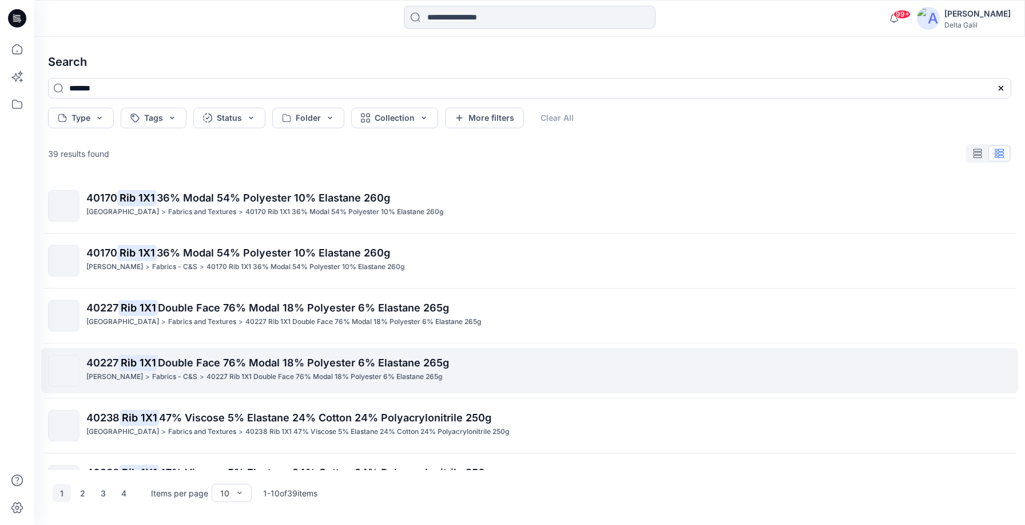
scroll to position [258, 0]
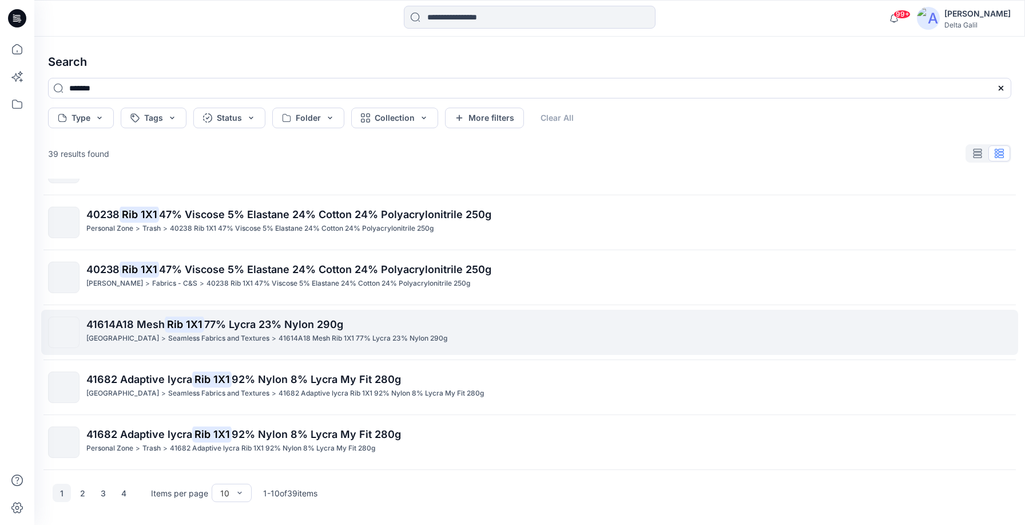
click at [161, 340] on p ">" at bounding box center [163, 338] width 5 height 12
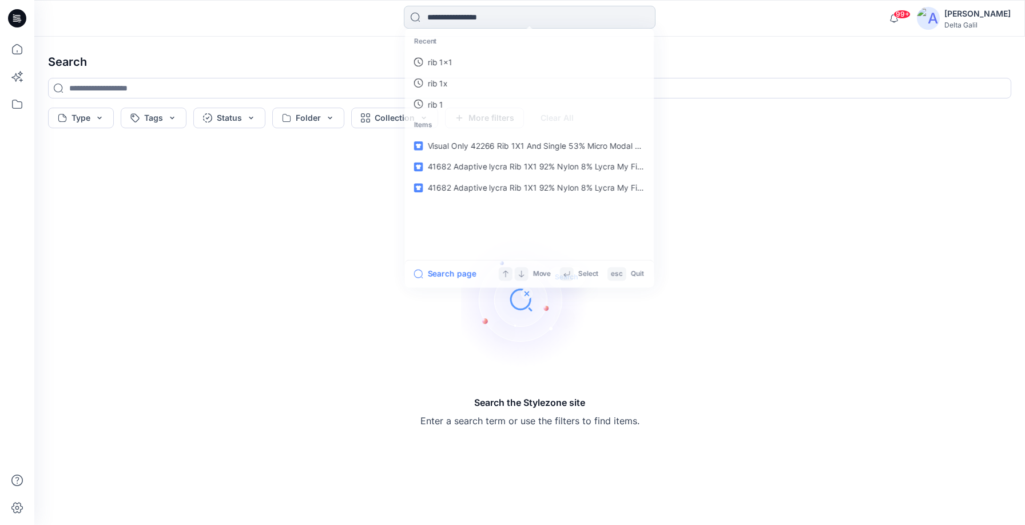
click at [457, 13] on input at bounding box center [530, 17] width 252 height 23
click at [447, 61] on p "rib 1x1" at bounding box center [439, 63] width 25 height 12
type input "*******"
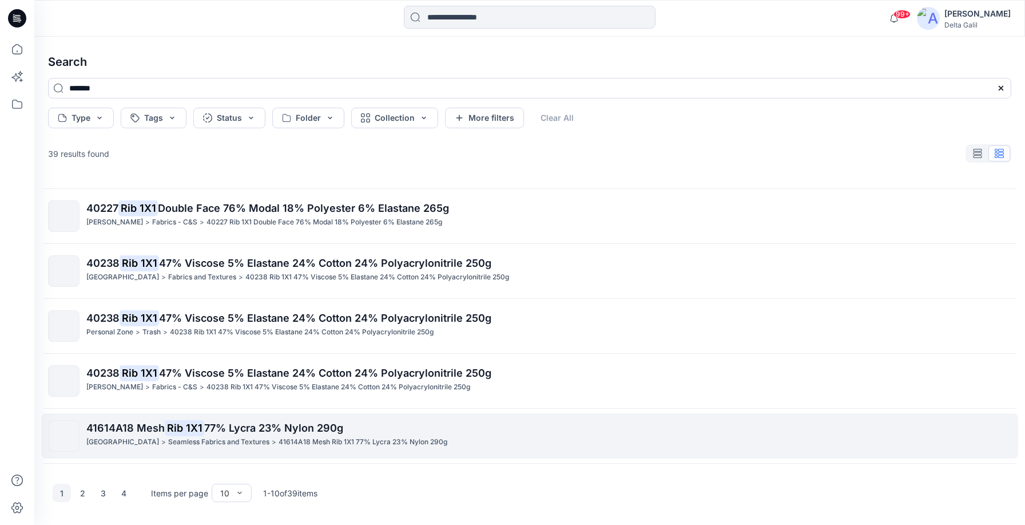
scroll to position [211, 0]
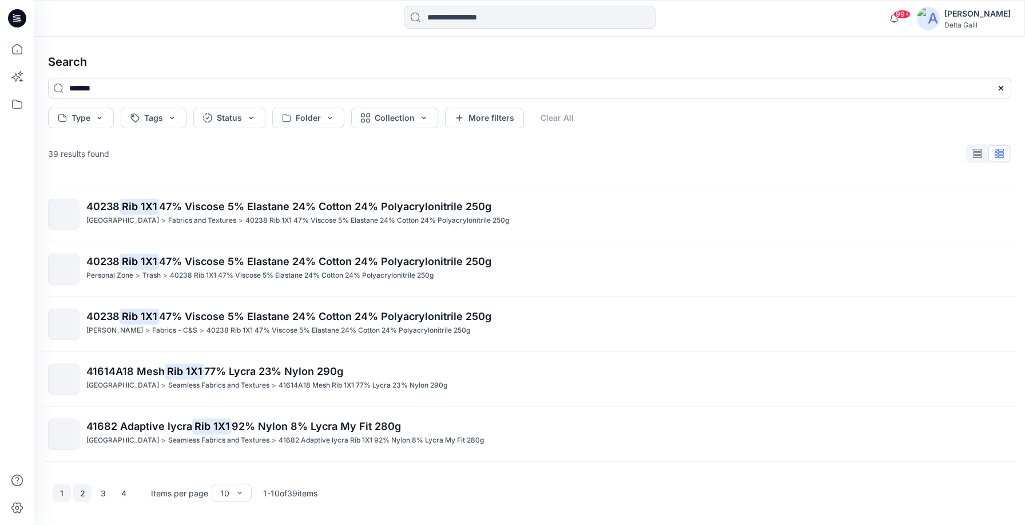
click at [79, 490] on button "2" at bounding box center [82, 492] width 18 height 18
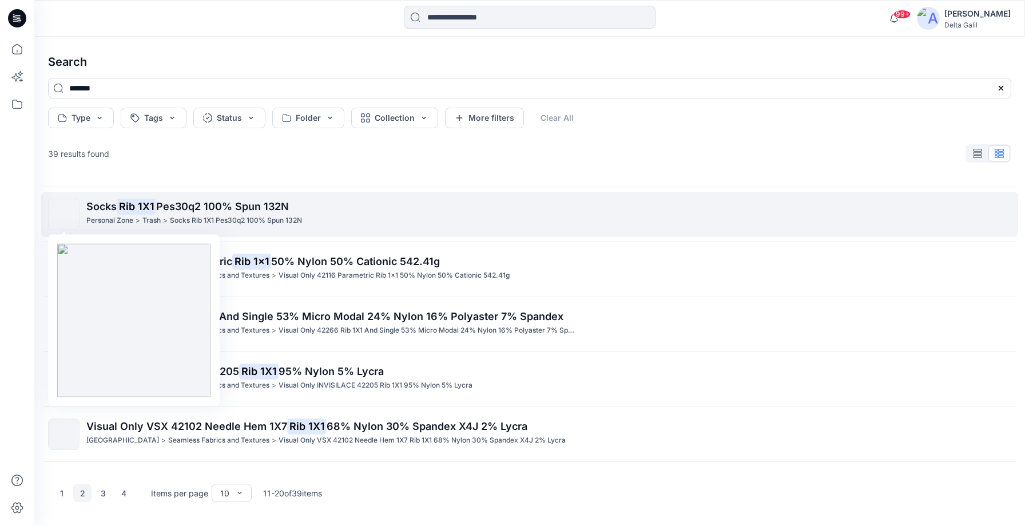
click at [64, 215] on img at bounding box center [64, 215] width 0 height 0
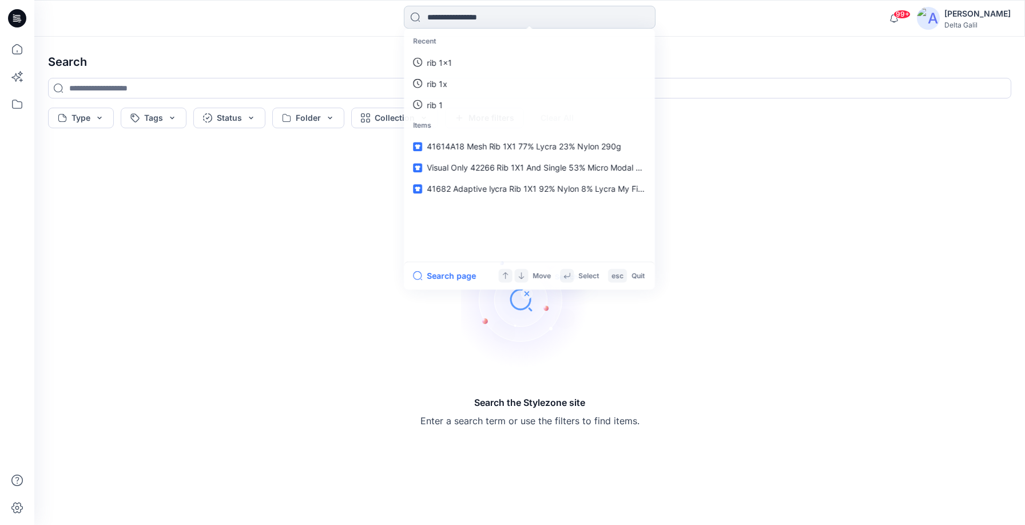
click at [527, 19] on input at bounding box center [530, 17] width 252 height 23
click at [440, 63] on p "rib 1x1" at bounding box center [439, 63] width 25 height 12
type input "*******"
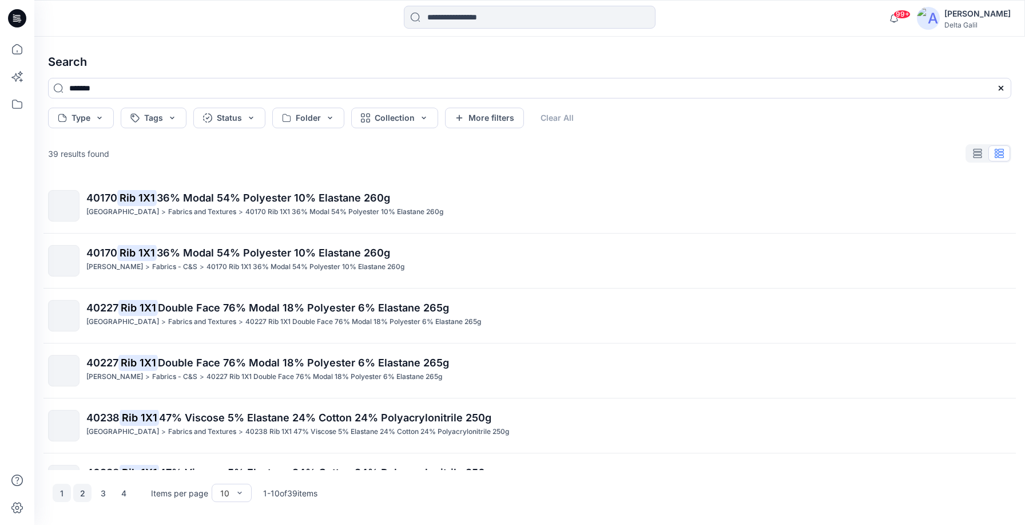
click at [88, 493] on button "2" at bounding box center [82, 492] width 18 height 18
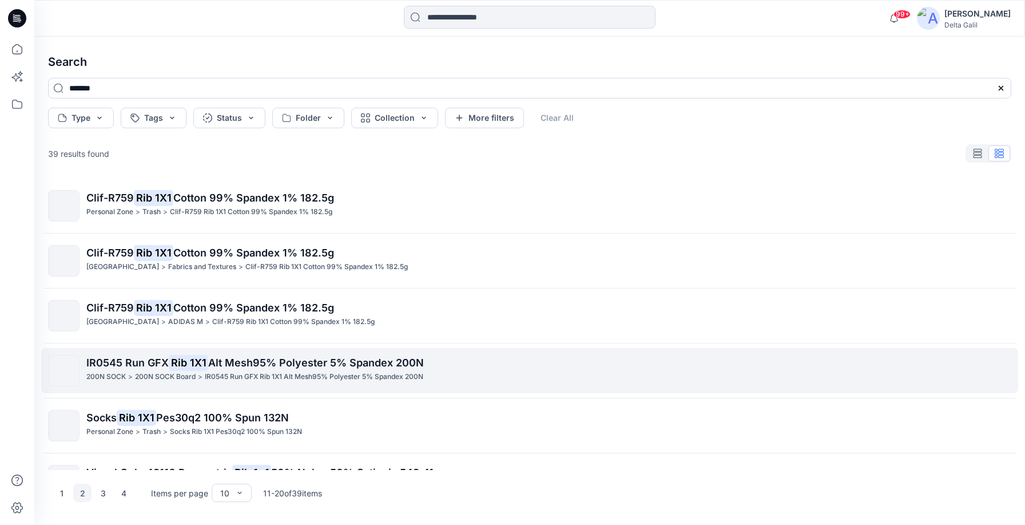
click at [114, 372] on p "200N SOCK" at bounding box center [105, 377] width 39 height 12
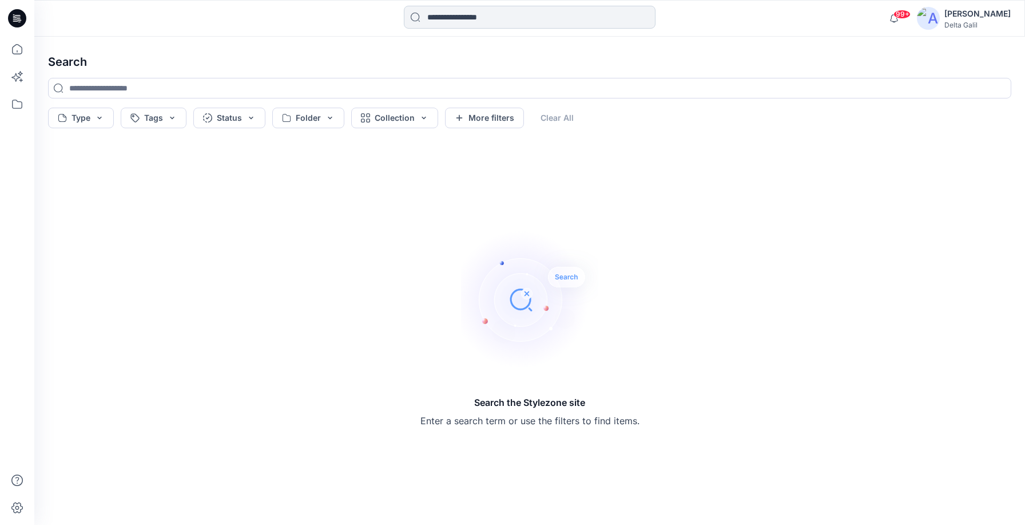
click at [531, 14] on input at bounding box center [530, 17] width 252 height 23
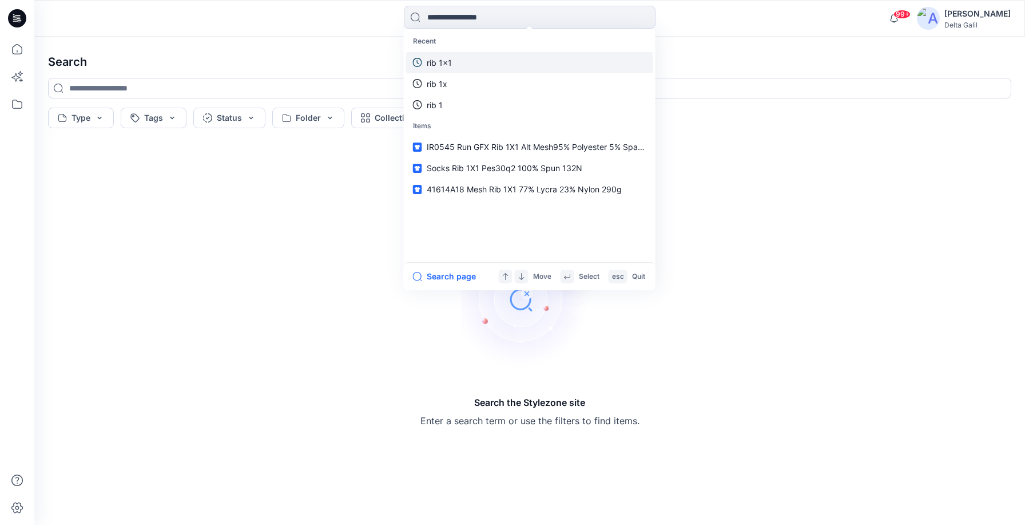
click at [456, 65] on link "rib 1x1" at bounding box center [529, 62] width 247 height 21
type input "*******"
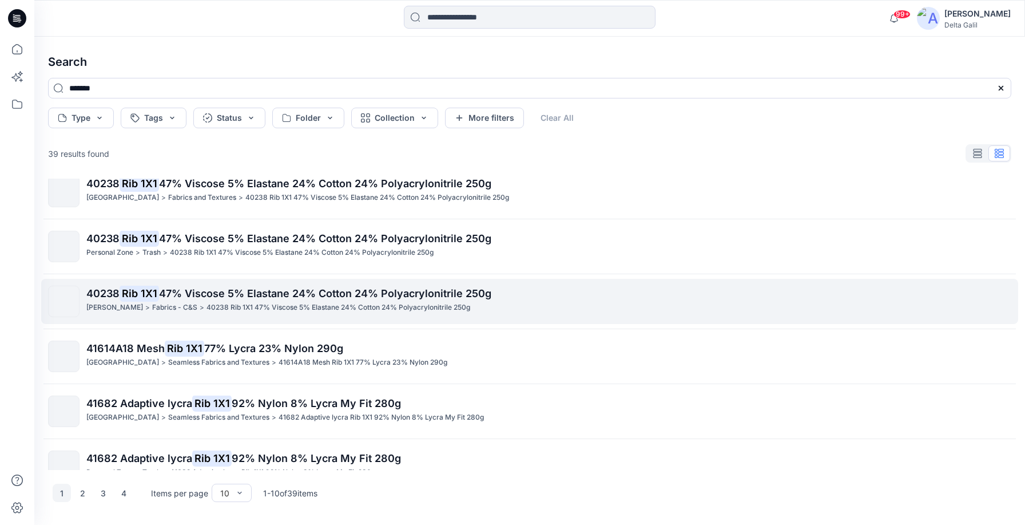
scroll to position [258, 0]
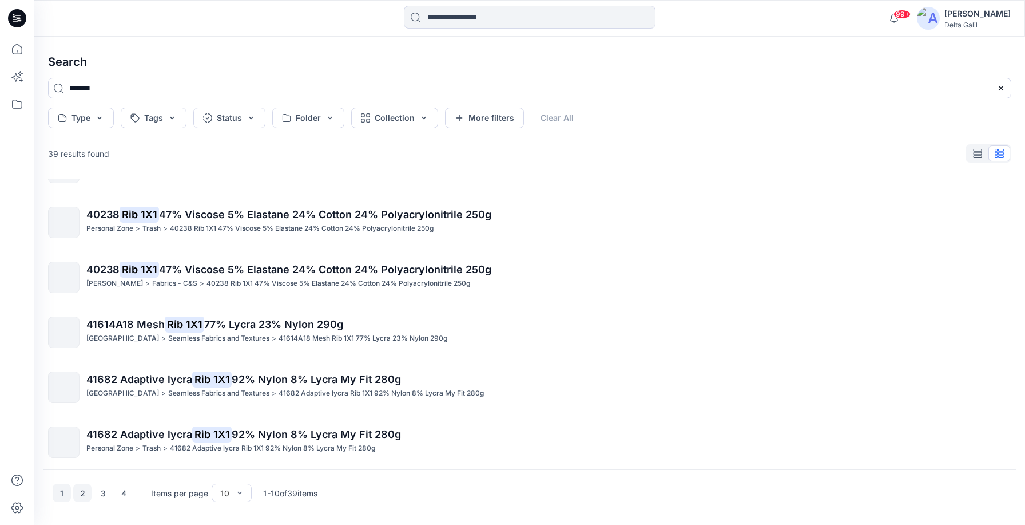
click at [83, 493] on button "2" at bounding box center [82, 492] width 18 height 18
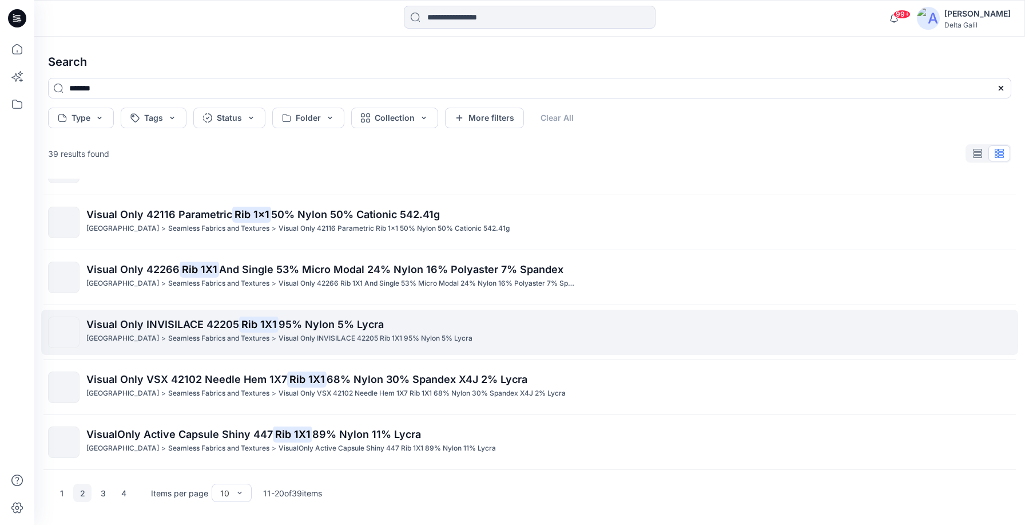
click at [121, 322] on span "Visual Only INVISILACE 42205" at bounding box center [162, 324] width 153 height 12
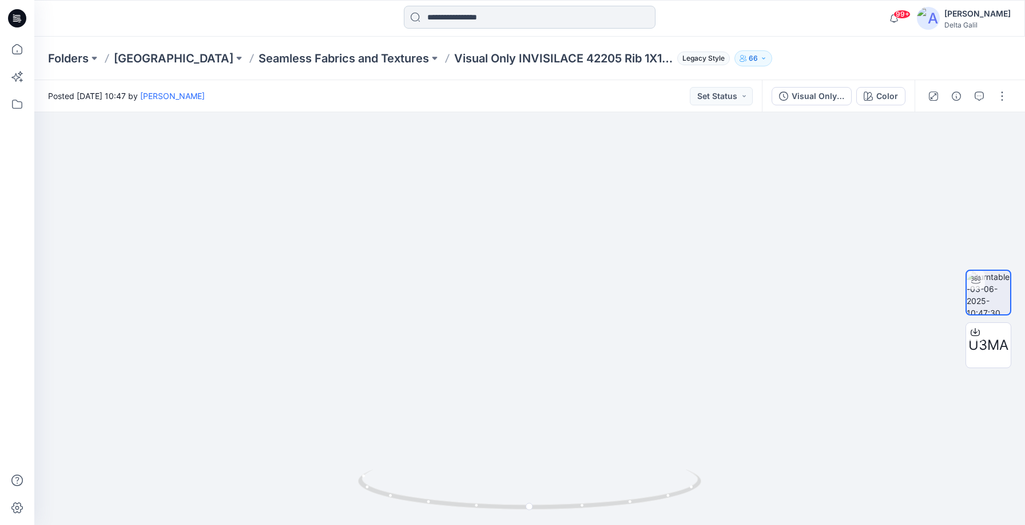
click at [509, 16] on input at bounding box center [530, 17] width 252 height 23
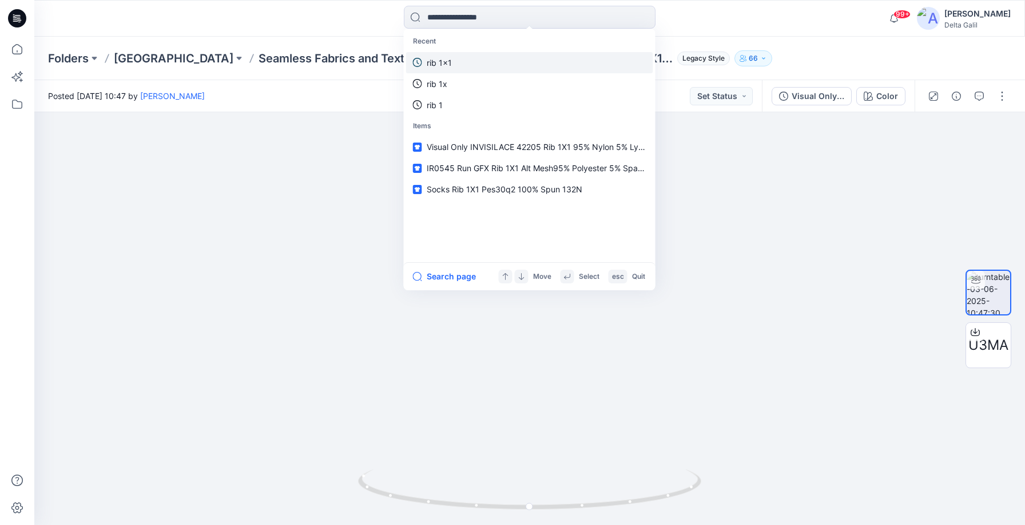
click at [467, 63] on link "rib 1x1" at bounding box center [529, 62] width 247 height 21
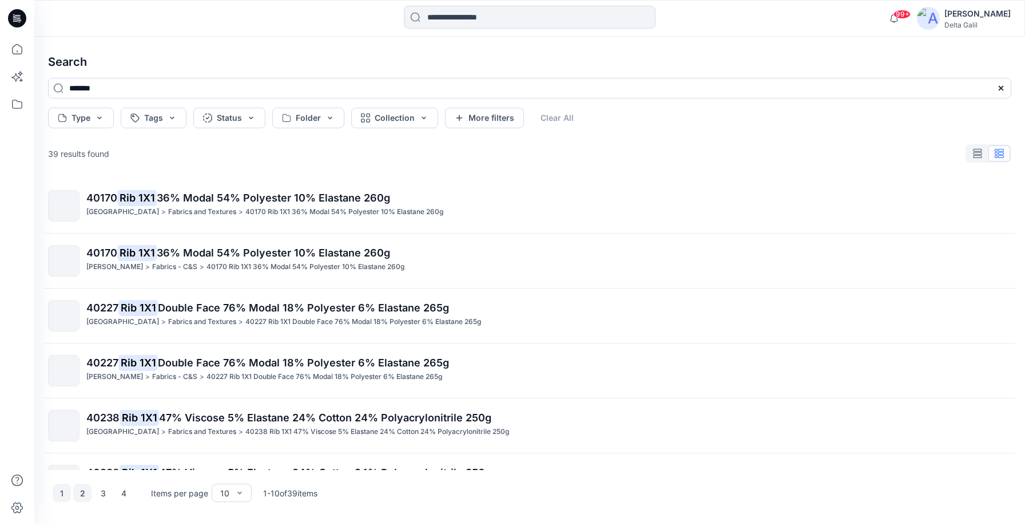
click at [84, 495] on button "2" at bounding box center [82, 492] width 18 height 18
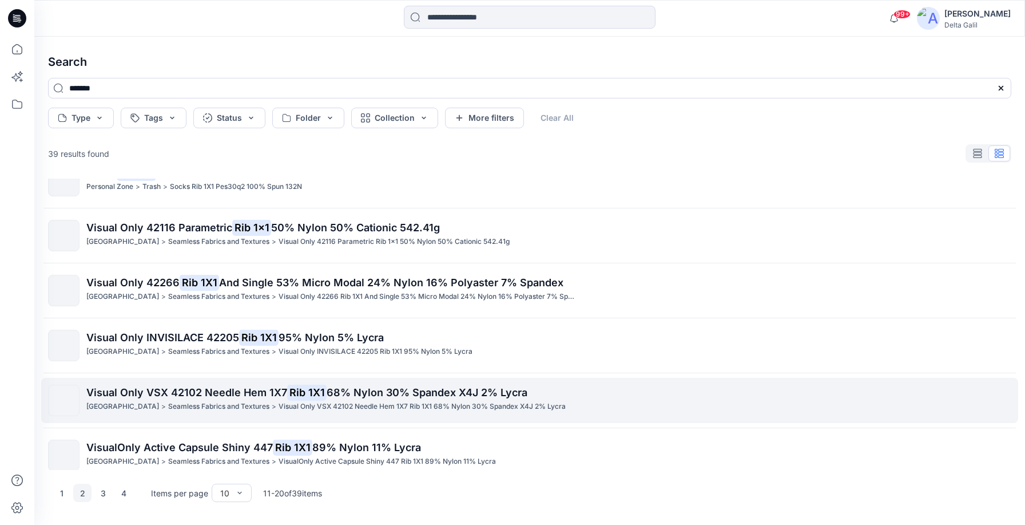
scroll to position [258, 0]
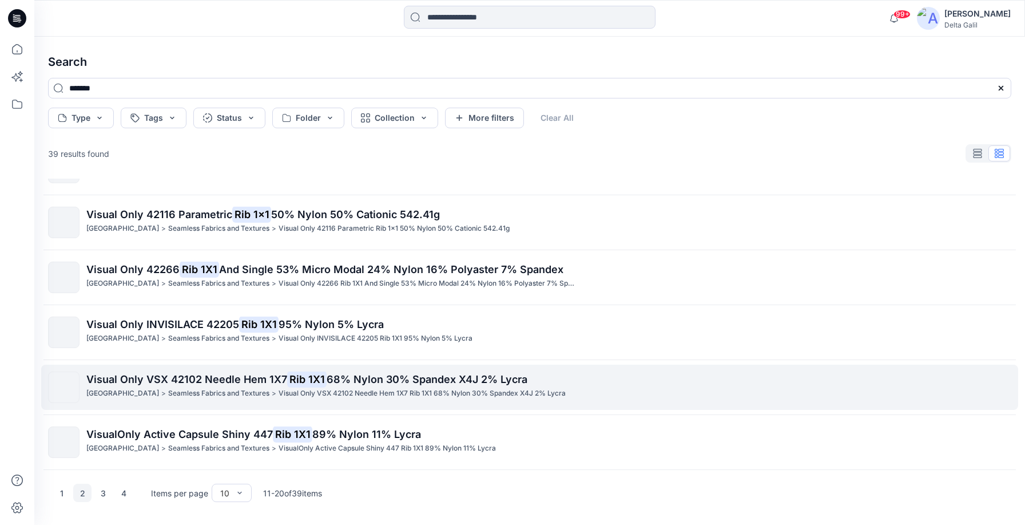
click at [112, 388] on p "[GEOGRAPHIC_DATA]" at bounding box center [122, 393] width 73 height 12
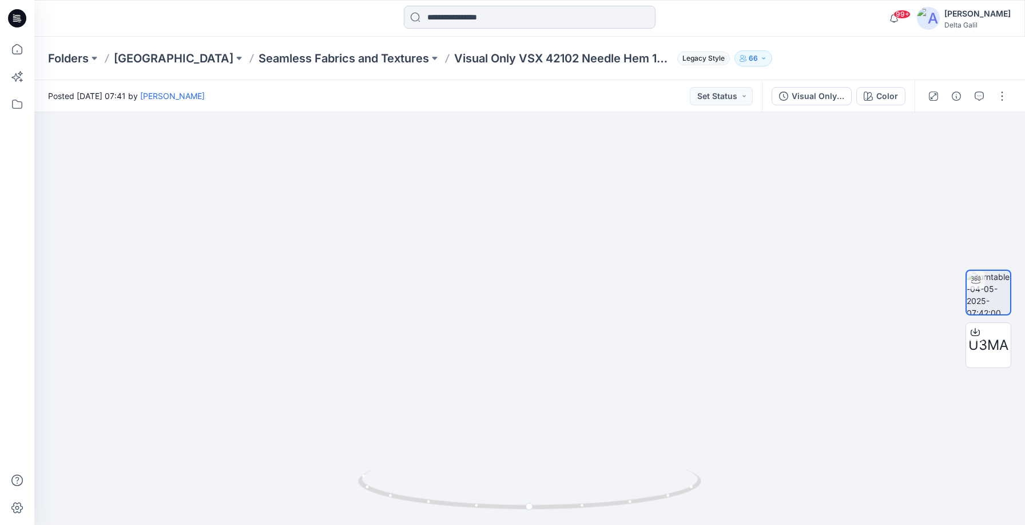
click at [458, 18] on input at bounding box center [530, 17] width 252 height 23
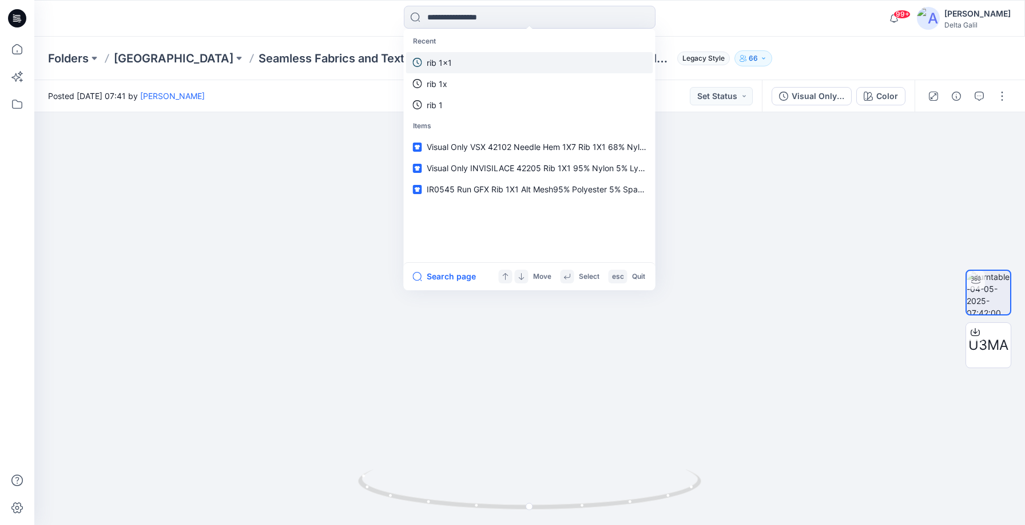
click at [449, 64] on p "rib 1x1" at bounding box center [439, 63] width 25 height 12
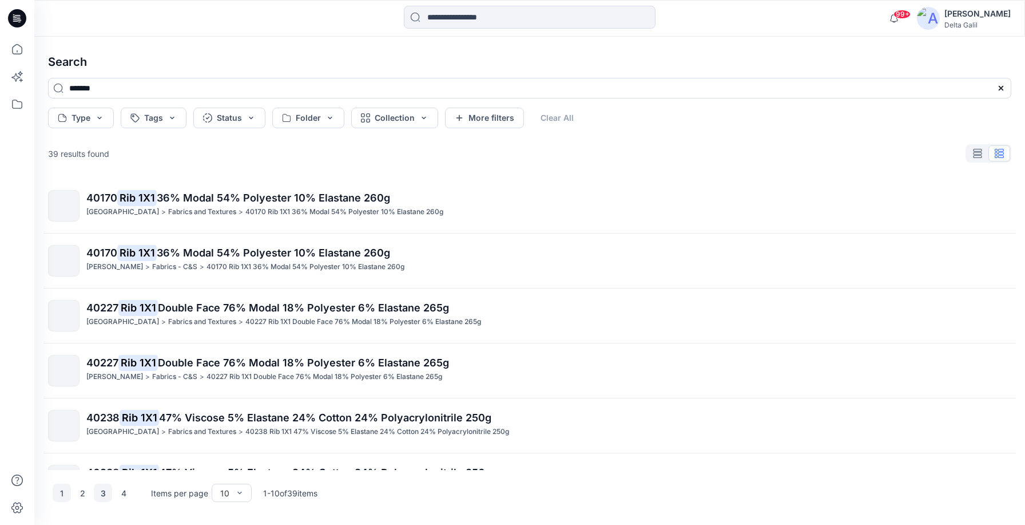
click at [104, 492] on button "3" at bounding box center [103, 492] width 18 height 18
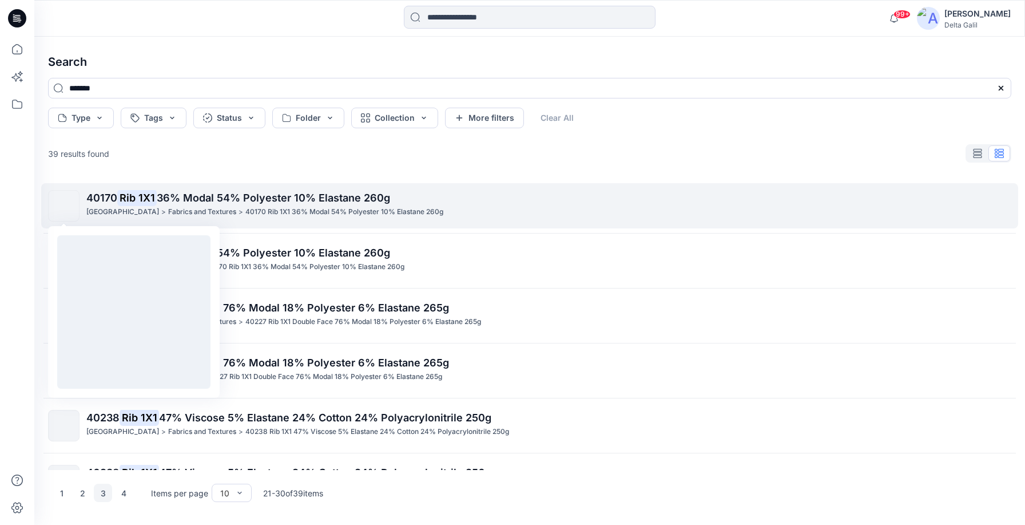
click at [64, 206] on img at bounding box center [64, 206] width 0 height 0
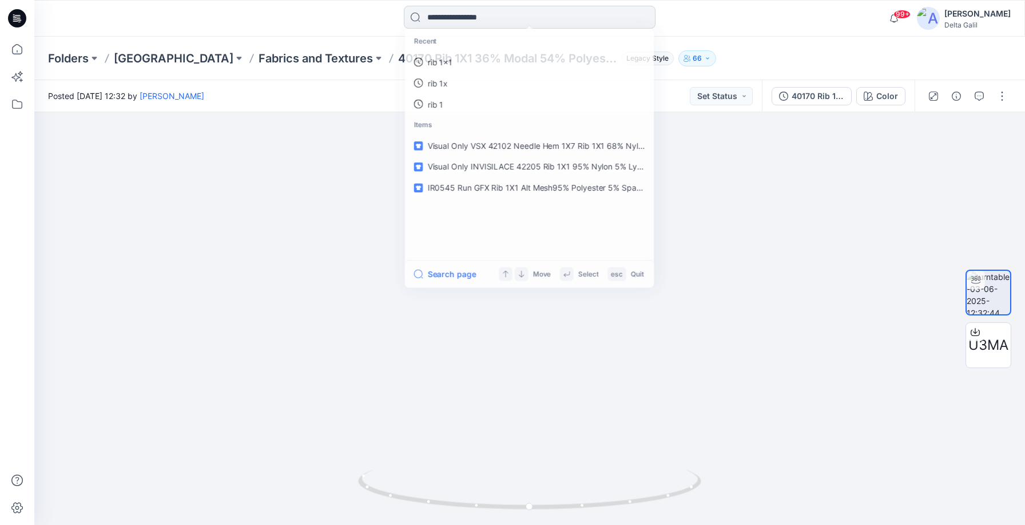
click at [452, 19] on input at bounding box center [530, 17] width 252 height 23
click at [438, 63] on p "rib 1x1" at bounding box center [439, 63] width 25 height 12
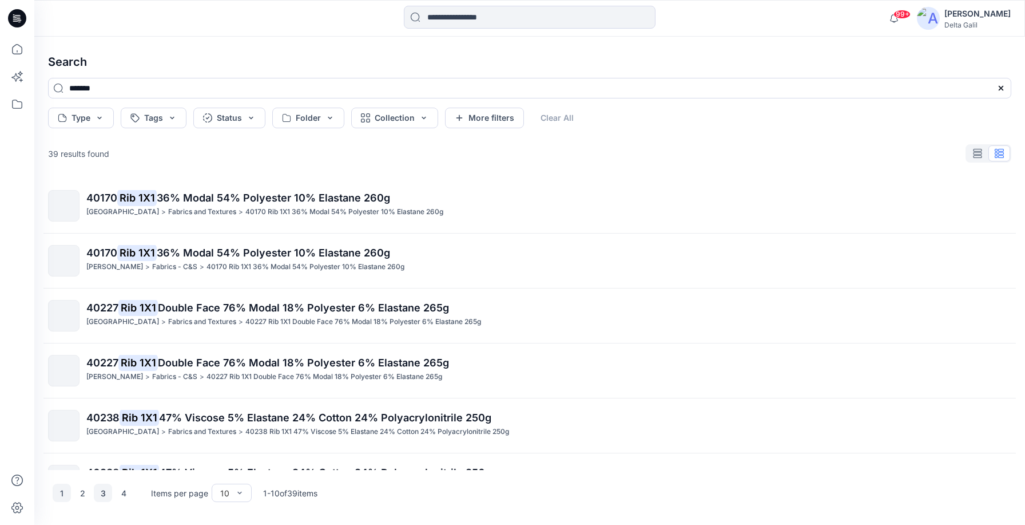
click at [101, 493] on button "3" at bounding box center [103, 492] width 18 height 18
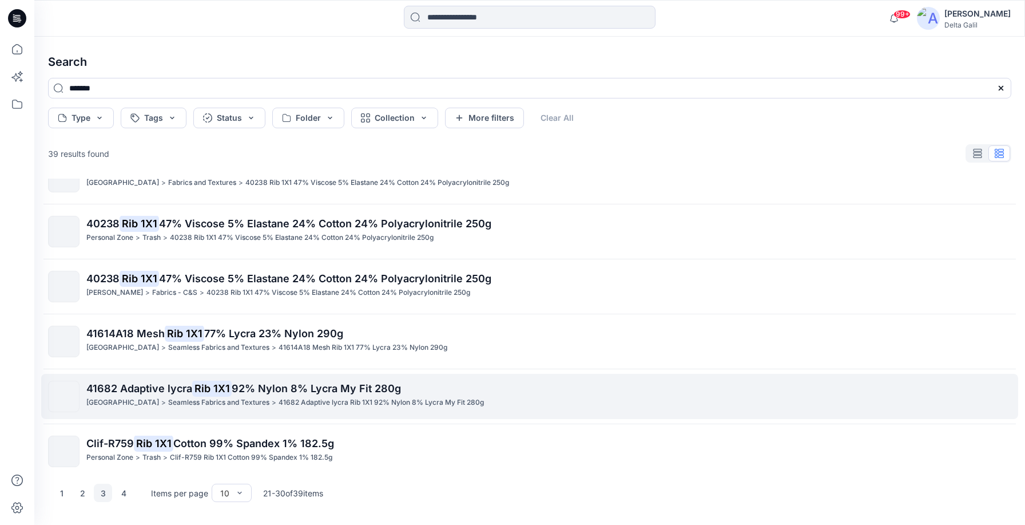
scroll to position [258, 0]
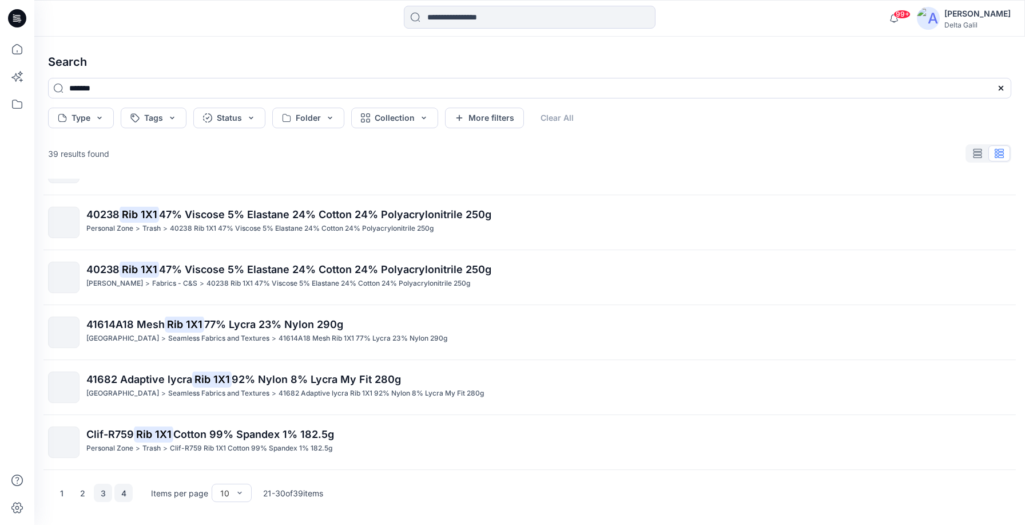
click at [125, 489] on button "4" at bounding box center [123, 492] width 18 height 18
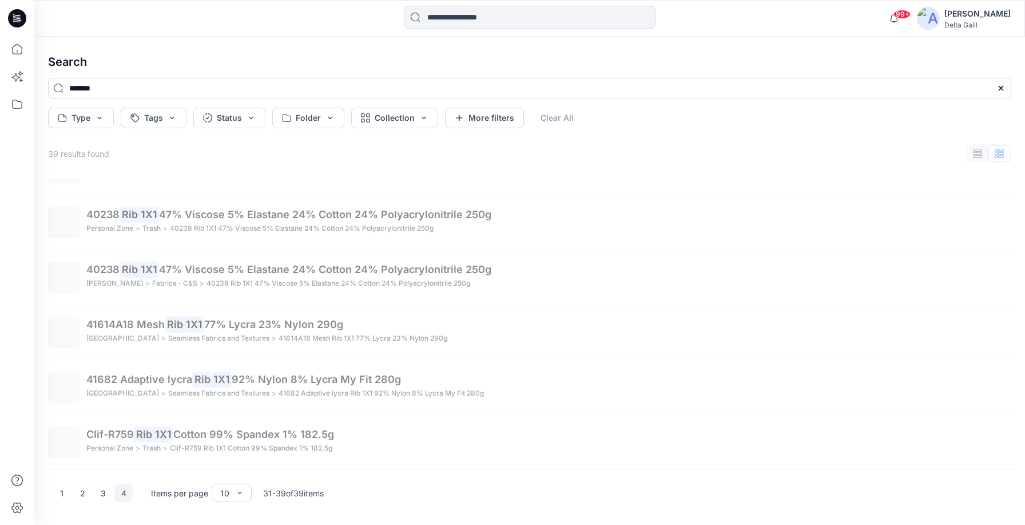
scroll to position [203, 0]
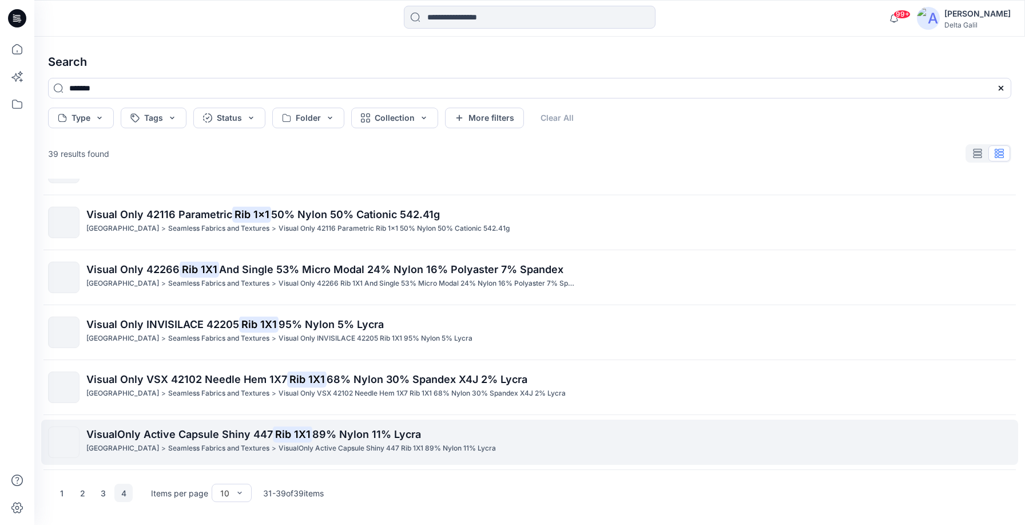
click at [118, 440] on p "VisualOnly Active Capsule Shiny 447 Rib 1X1 89% Nylon 11% Lycra" at bounding box center [548, 434] width 924 height 16
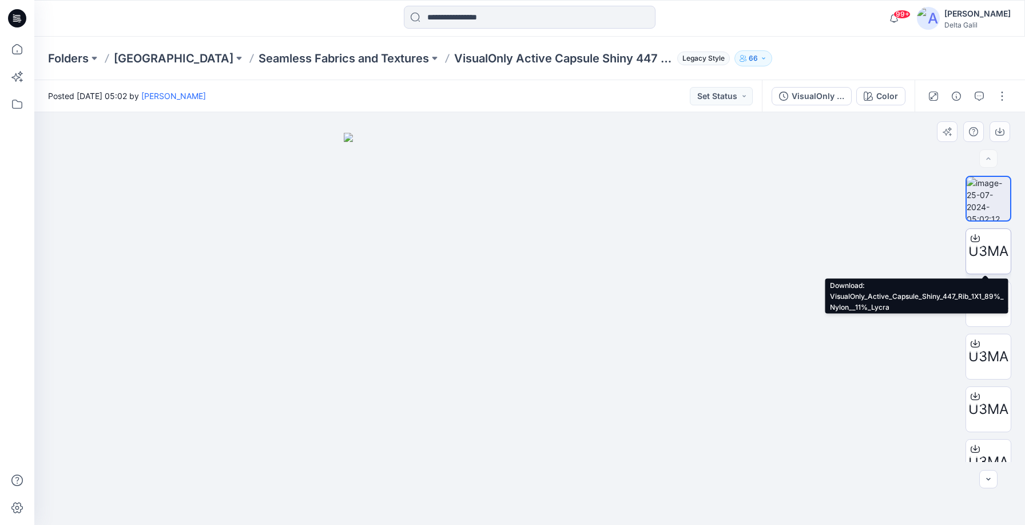
click at [987, 255] on span "U3MA" at bounding box center [988, 251] width 40 height 21
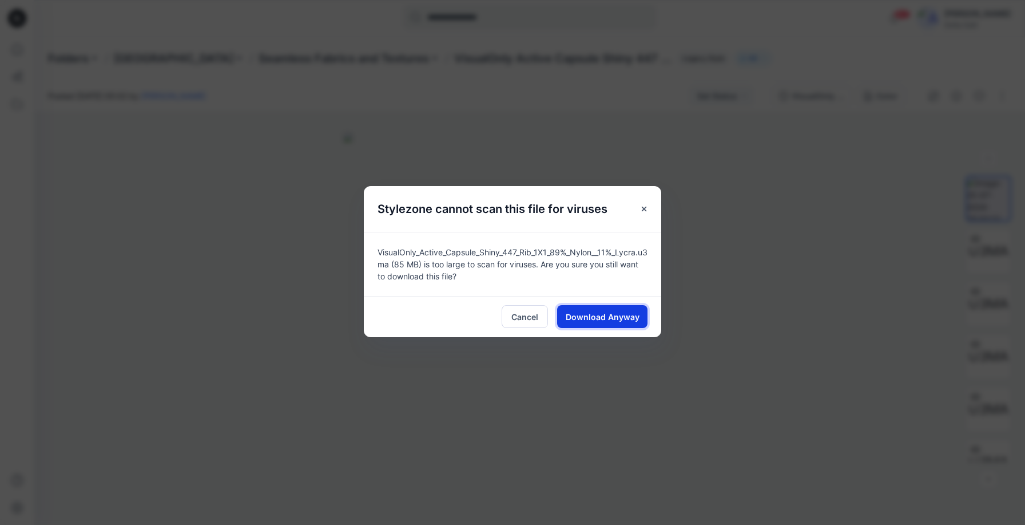
click at [570, 316] on span "Download Anyway" at bounding box center [603, 317] width 74 height 12
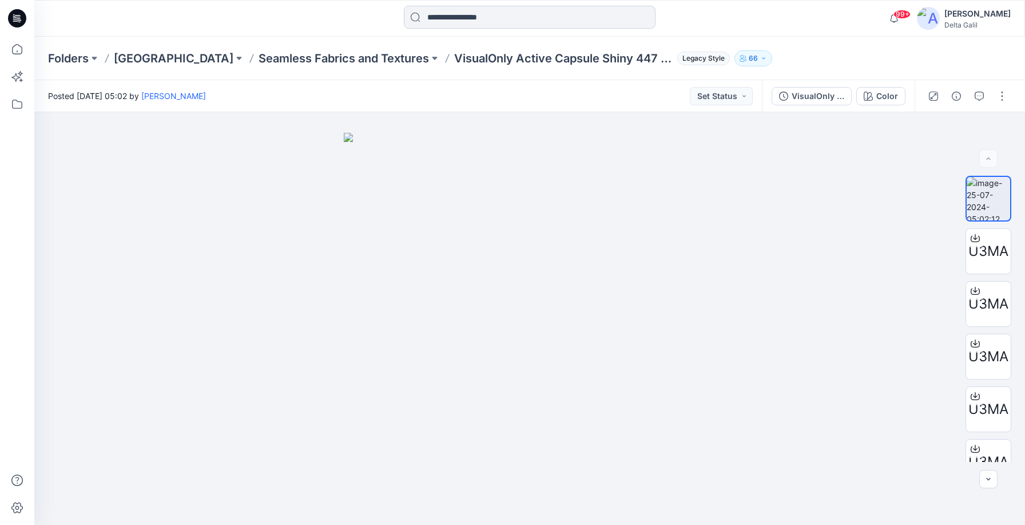
click at [499, 19] on input at bounding box center [530, 17] width 252 height 23
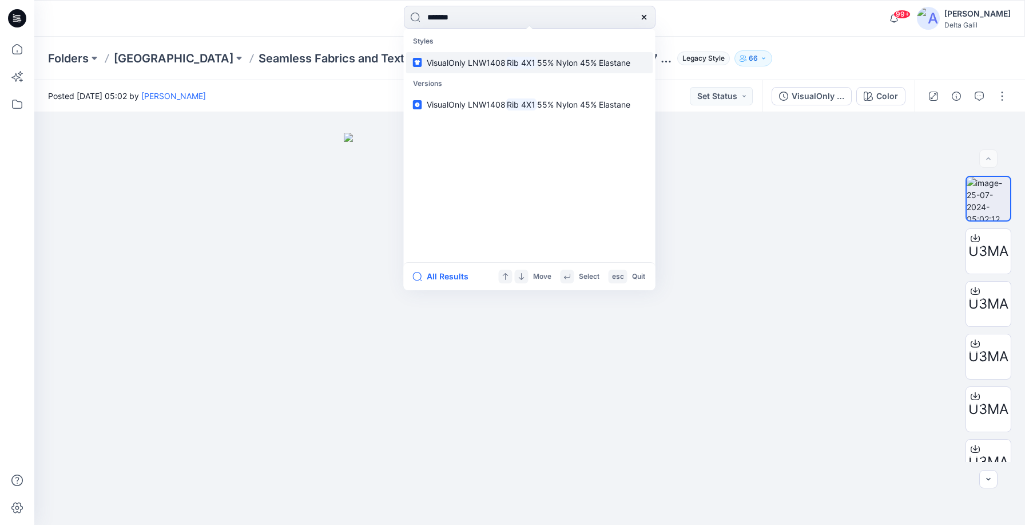
type input "*******"
click at [506, 65] on span "VisualOnly LNW1408" at bounding box center [466, 63] width 79 height 10
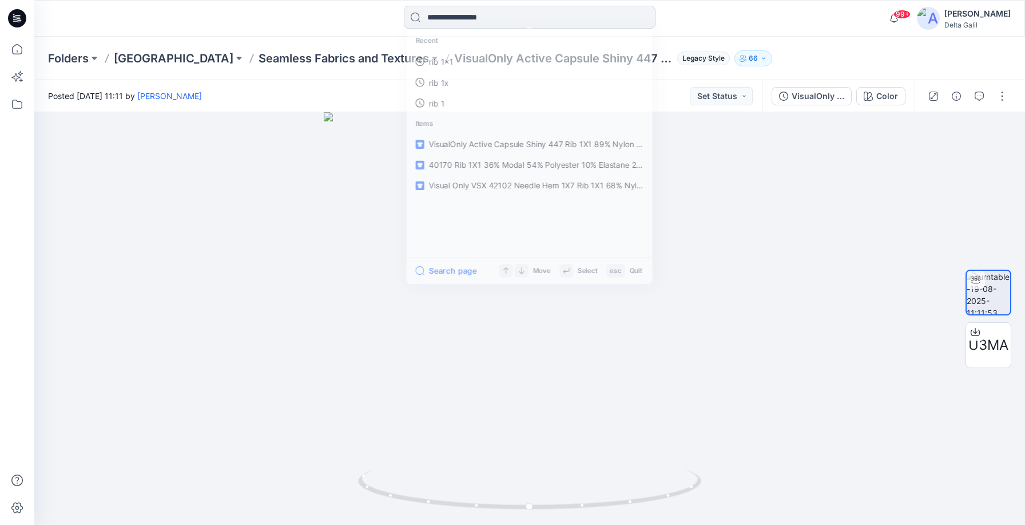
click at [512, 17] on input at bounding box center [530, 17] width 252 height 23
click at [435, 61] on p "rib 4x1" at bounding box center [440, 63] width 26 height 12
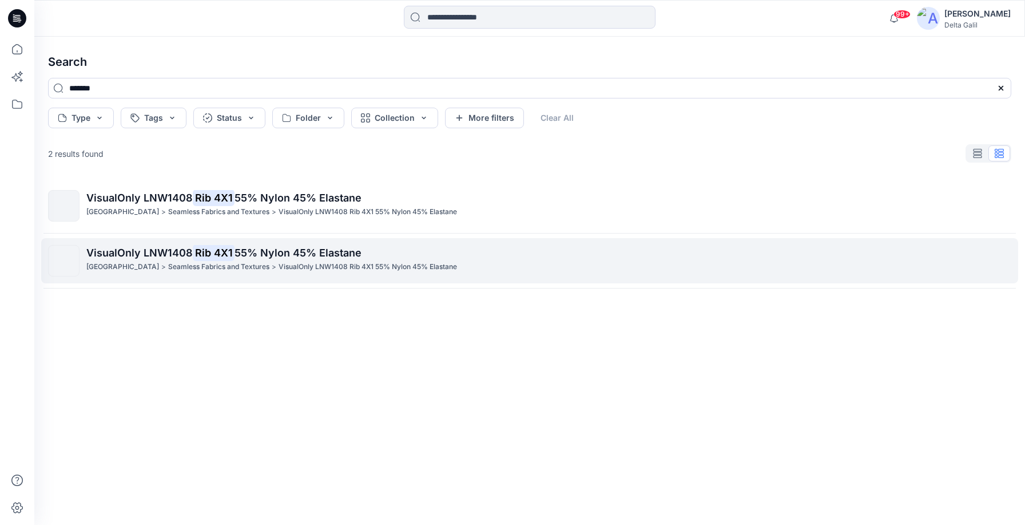
click at [137, 253] on span "VisualOnly LNW1408" at bounding box center [139, 253] width 106 height 12
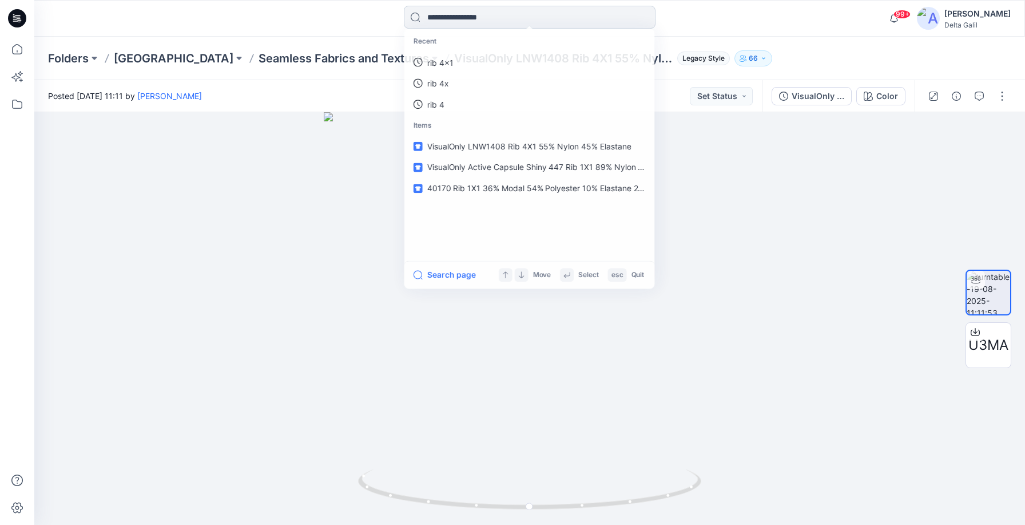
click at [521, 17] on input at bounding box center [530, 17] width 252 height 23
click at [444, 64] on p "rib 4x1" at bounding box center [440, 63] width 26 height 12
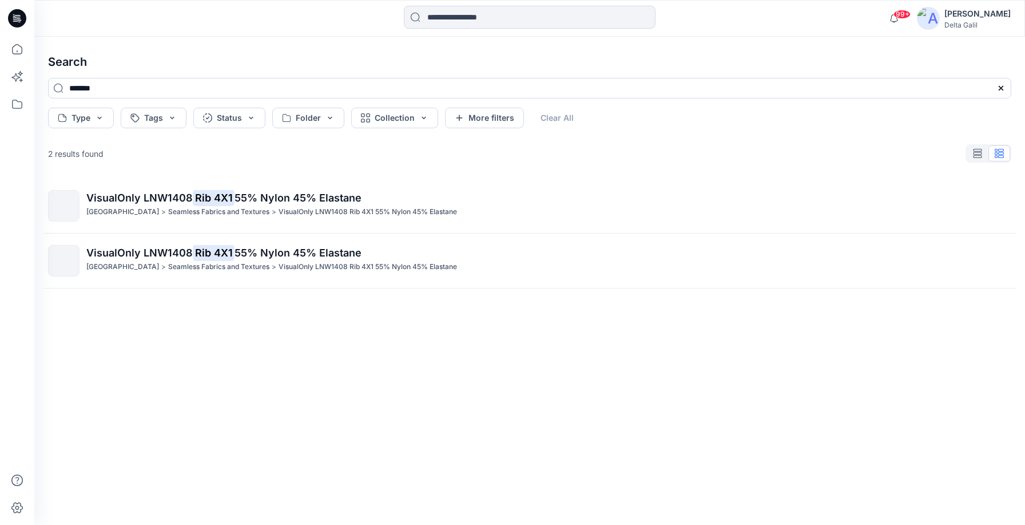
click at [19, 17] on icon at bounding box center [17, 18] width 18 height 18
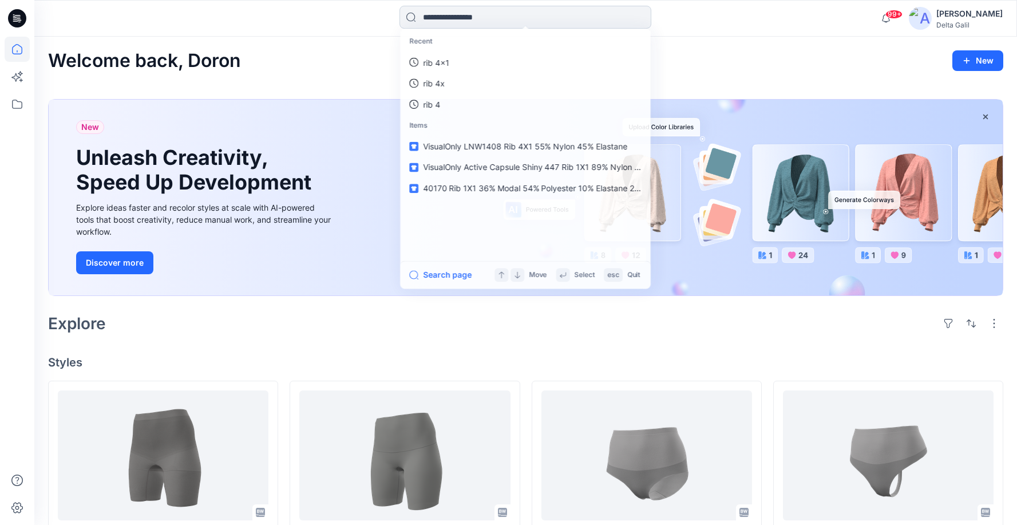
click at [501, 16] on input at bounding box center [525, 17] width 252 height 23
click at [445, 58] on p "rib 4x1" at bounding box center [435, 63] width 26 height 12
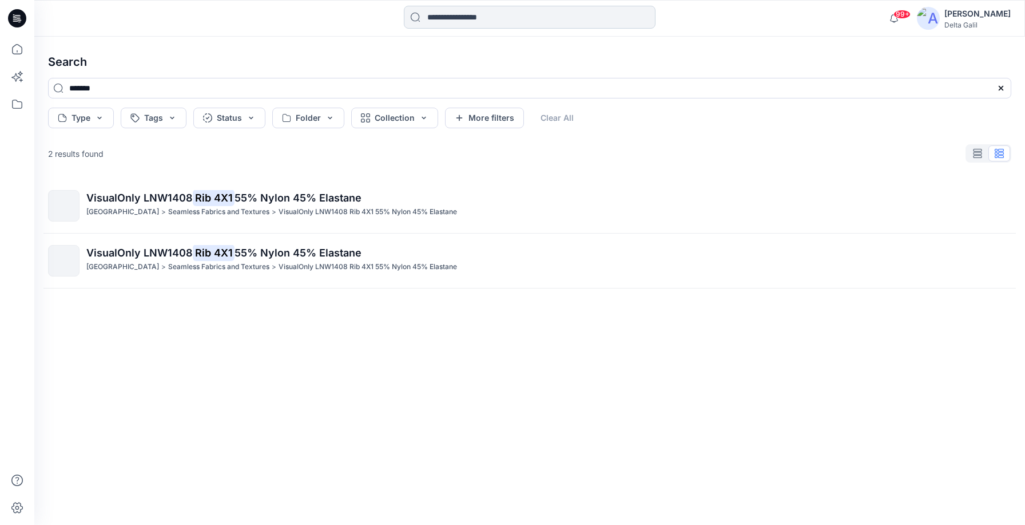
click at [517, 19] on input at bounding box center [530, 17] width 252 height 23
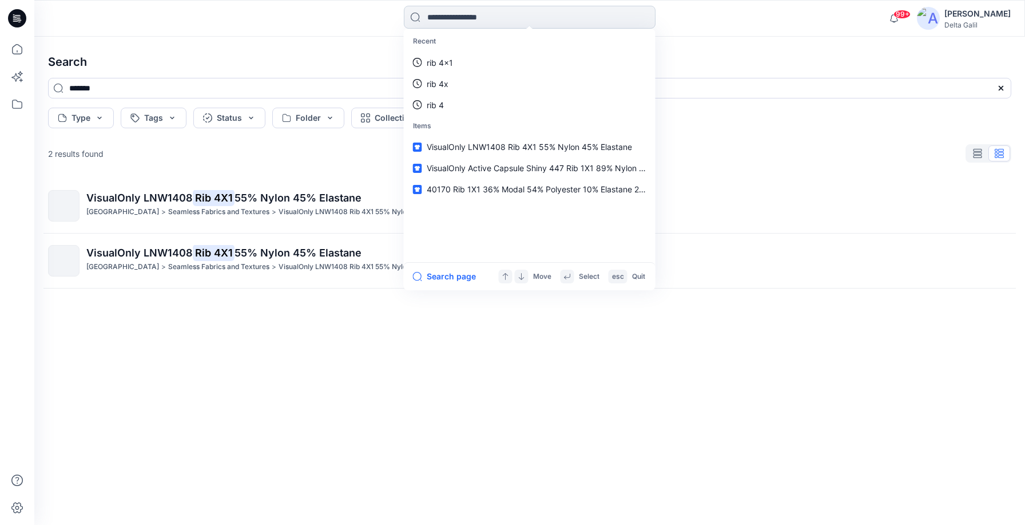
click at [465, 17] on input at bounding box center [530, 17] width 252 height 23
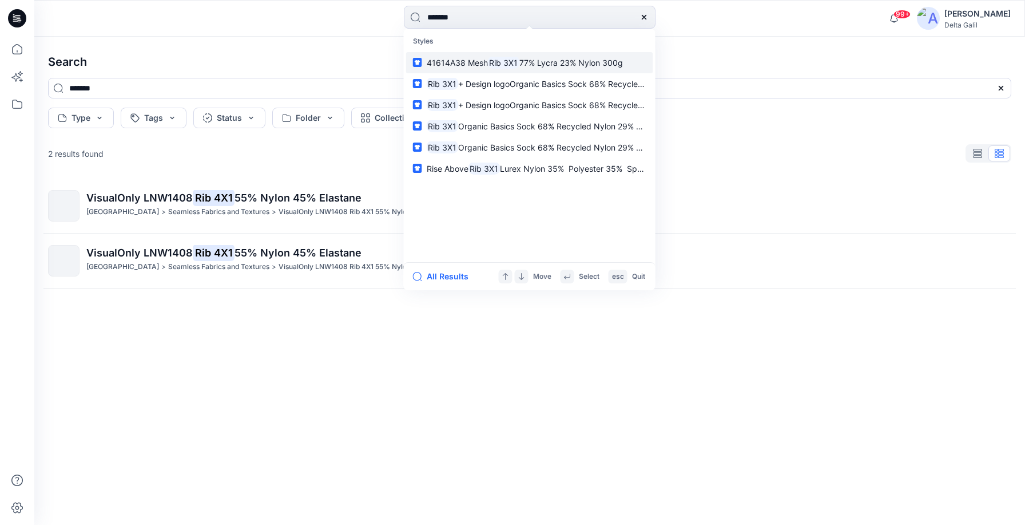
type input "*******"
click at [466, 64] on span "41614A38 Mesh" at bounding box center [457, 63] width 61 height 10
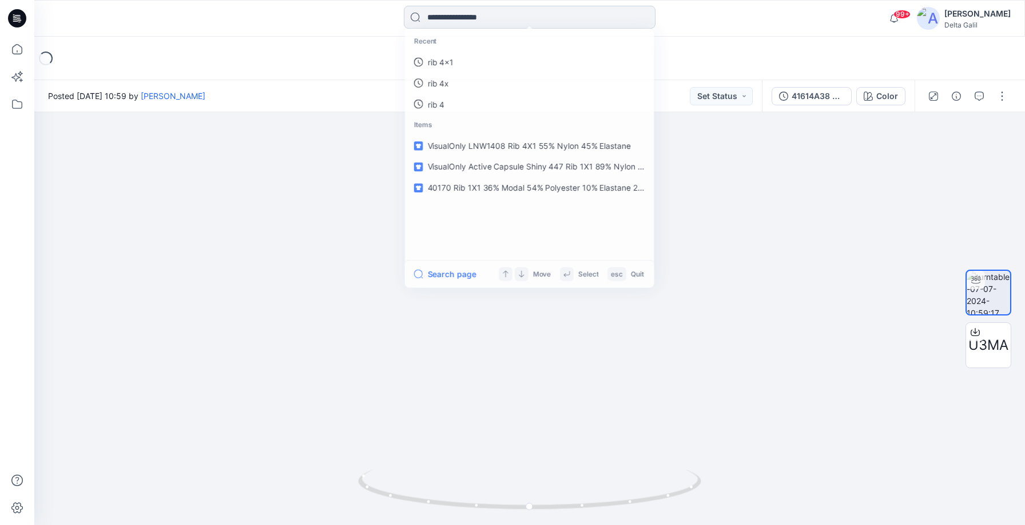
click at [525, 22] on input at bounding box center [530, 17] width 252 height 23
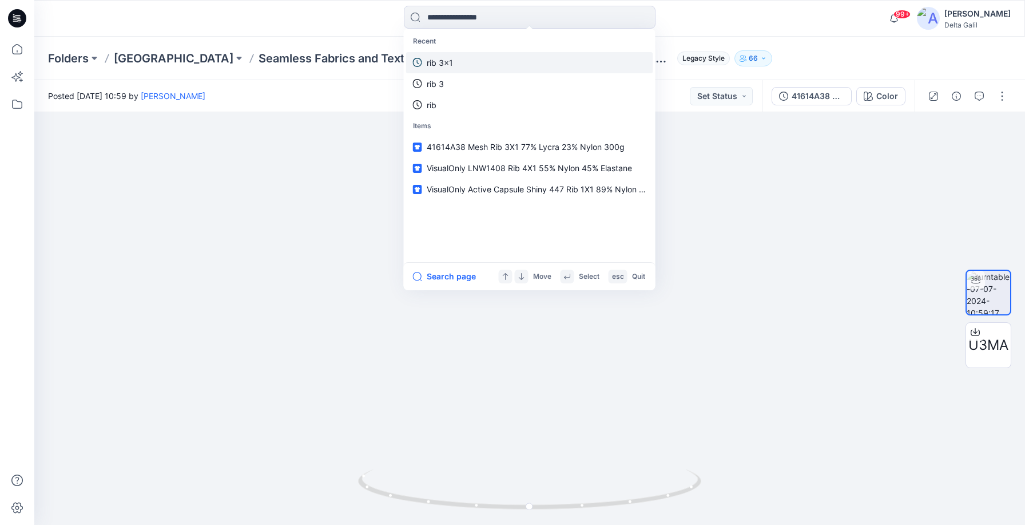
click at [463, 61] on link "rib 3x1" at bounding box center [529, 62] width 247 height 21
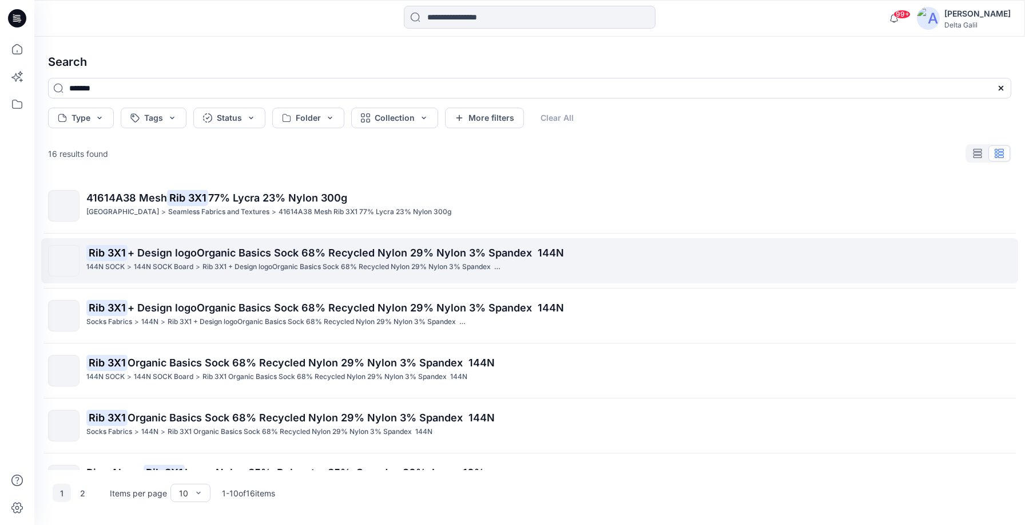
scroll to position [211, 0]
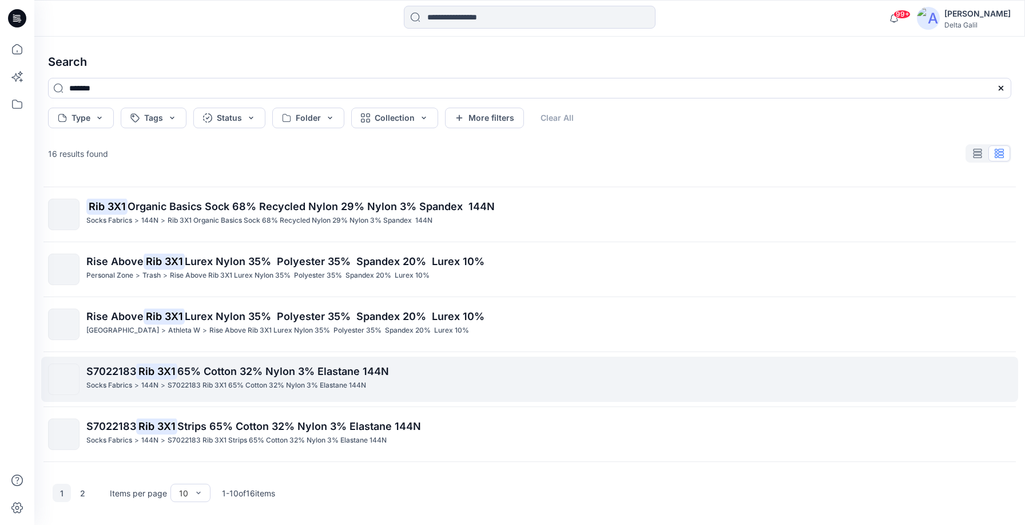
click at [104, 371] on span "S7022183" at bounding box center [111, 371] width 50 height 12
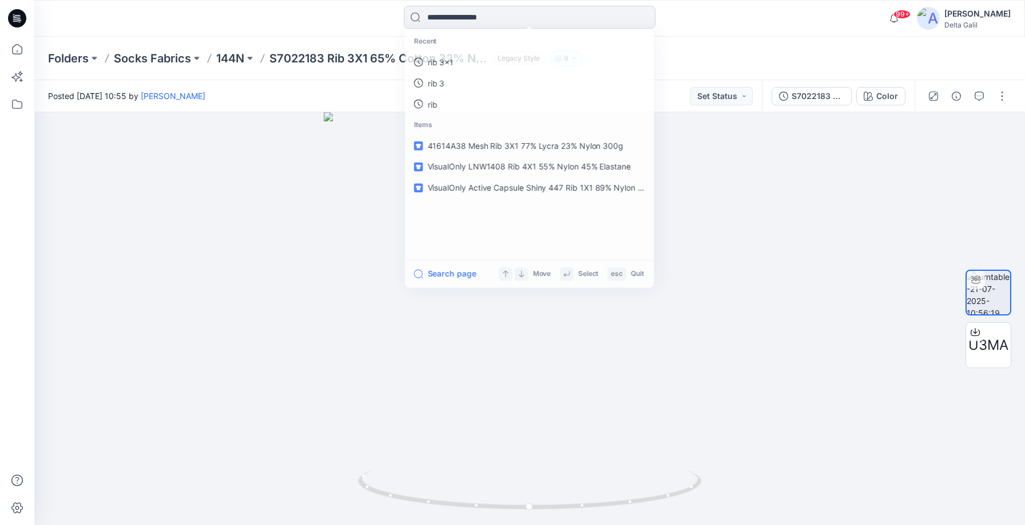
click at [473, 19] on input at bounding box center [530, 17] width 252 height 23
click at [467, 56] on link "rib 3x1" at bounding box center [529, 62] width 247 height 21
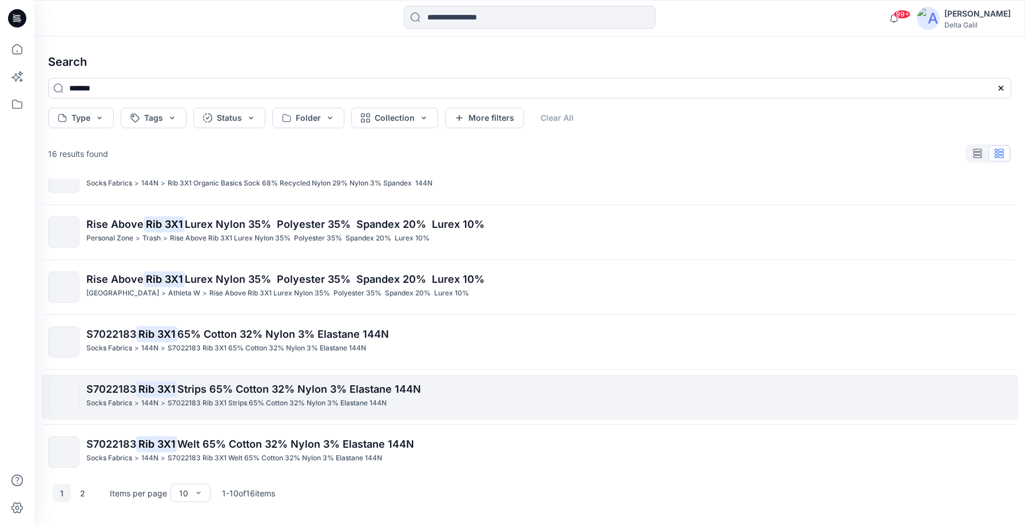
scroll to position [258, 0]
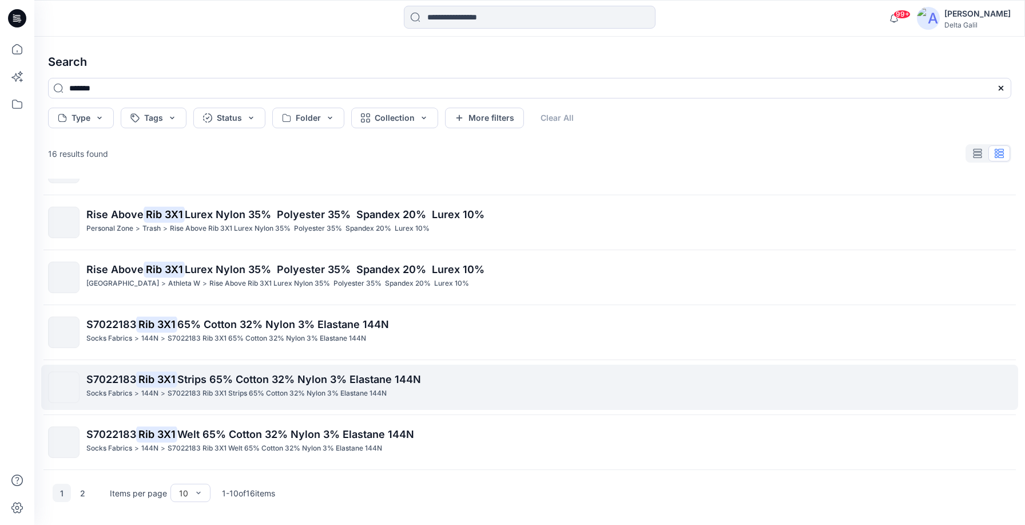
click at [107, 384] on span "S7022183" at bounding box center [111, 379] width 50 height 12
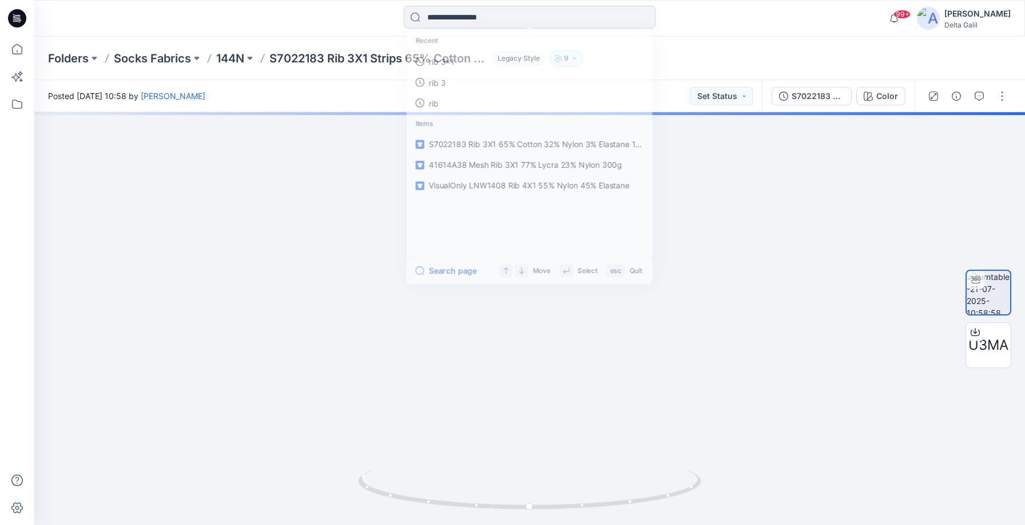
click at [473, 9] on input at bounding box center [530, 17] width 252 height 23
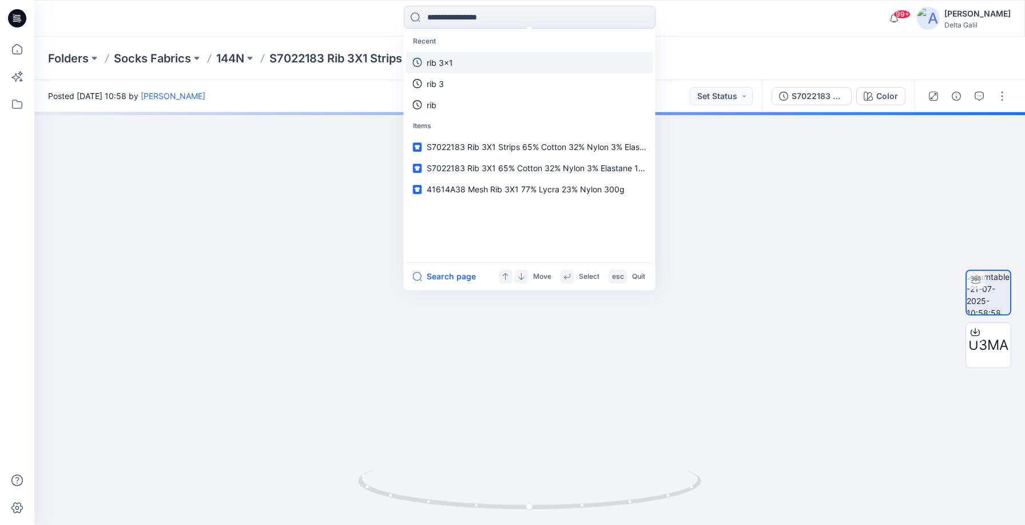
click at [441, 63] on p "rib 3x1" at bounding box center [440, 63] width 26 height 12
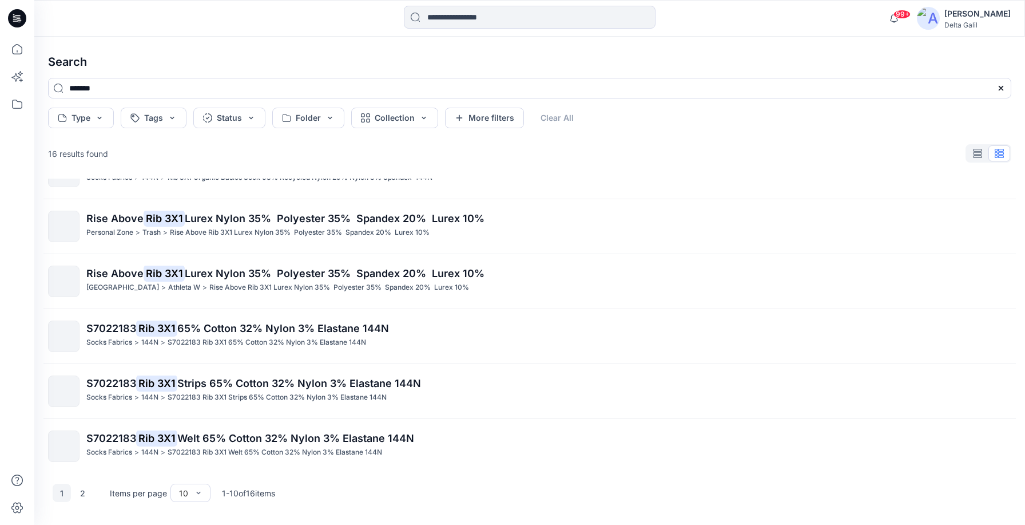
scroll to position [258, 0]
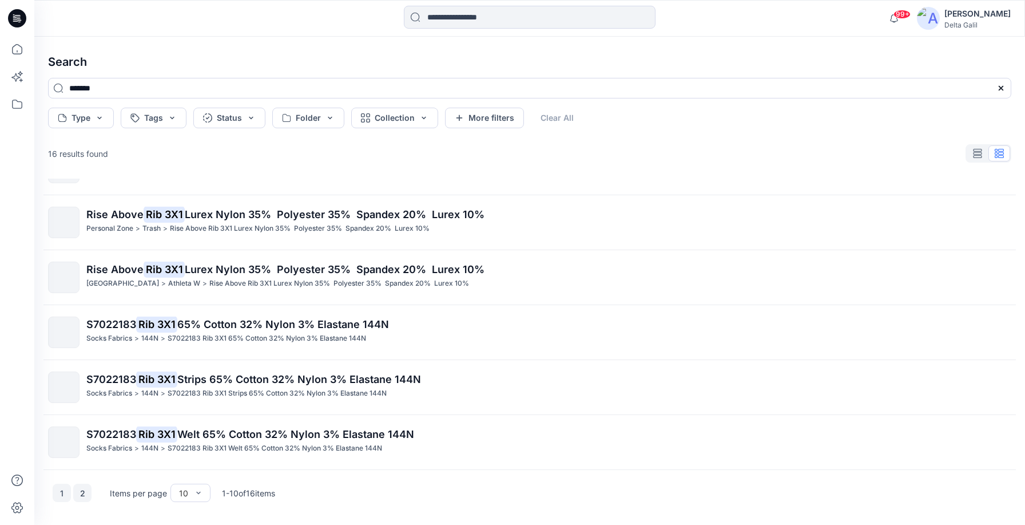
click at [81, 494] on button "2" at bounding box center [82, 492] width 18 height 18
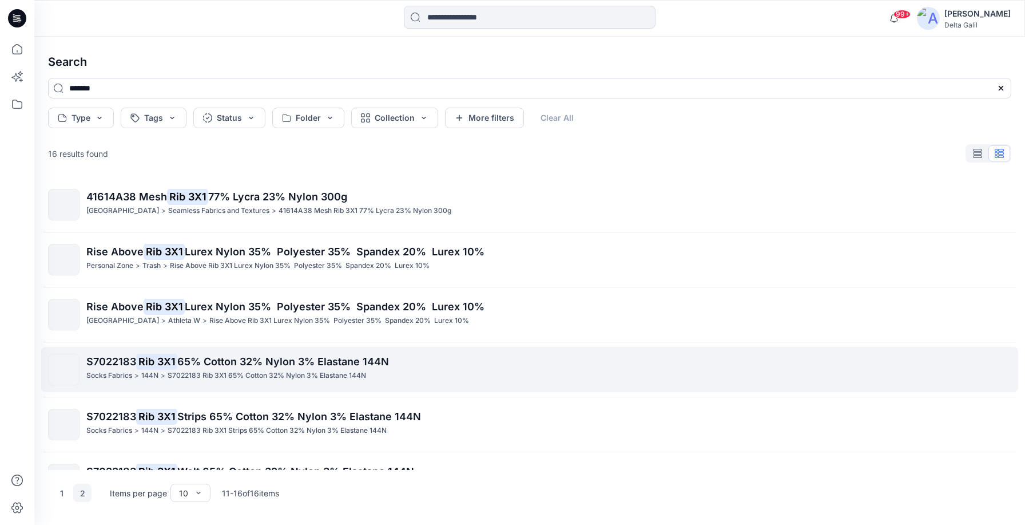
scroll to position [0, 0]
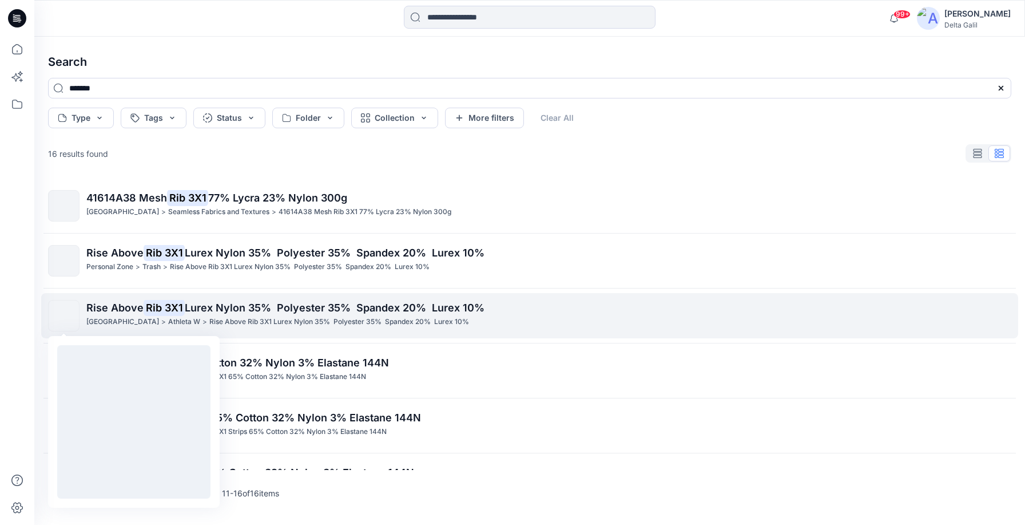
click at [64, 316] on img at bounding box center [64, 316] width 0 height 0
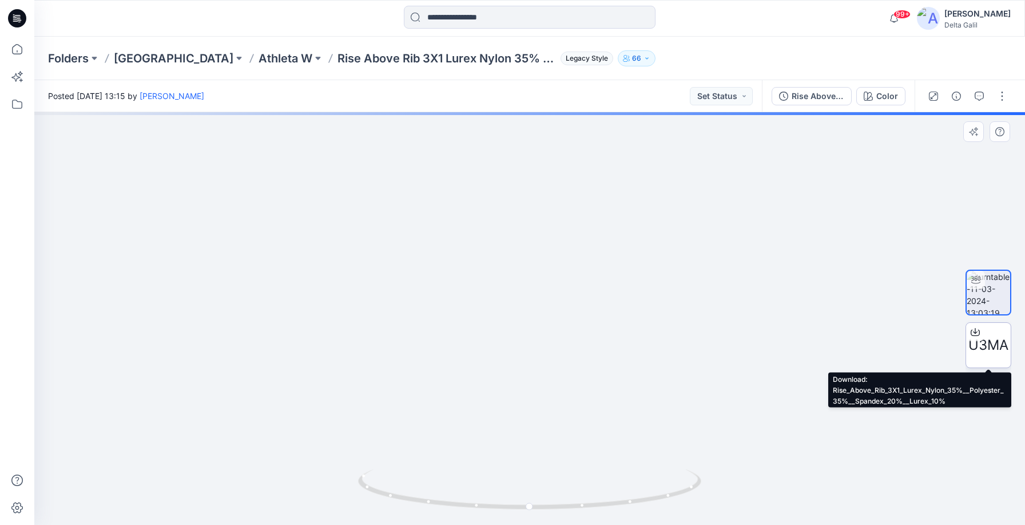
click at [995, 342] on span "U3MA" at bounding box center [988, 345] width 40 height 21
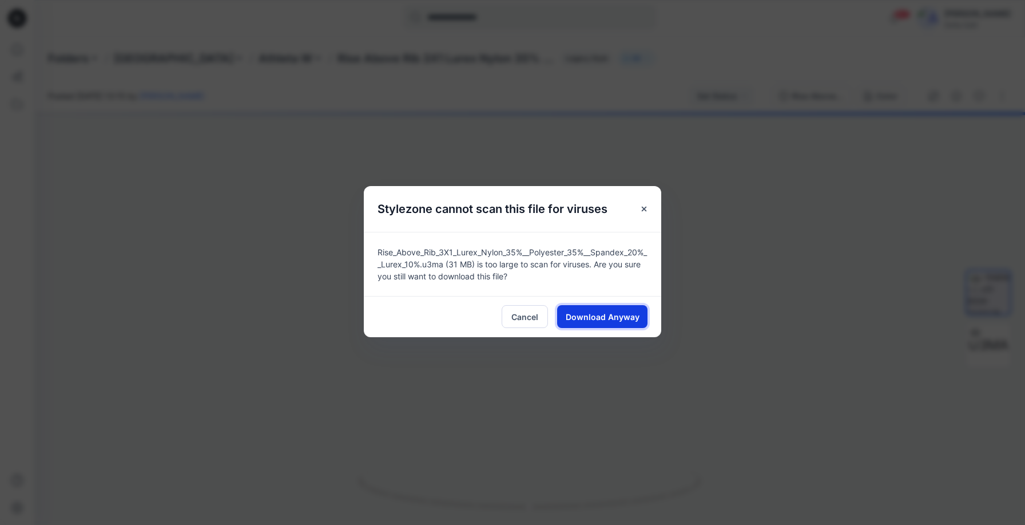
click at [608, 324] on button "Download Anyway" at bounding box center [602, 316] width 90 height 23
